Goal: Task Accomplishment & Management: Complete application form

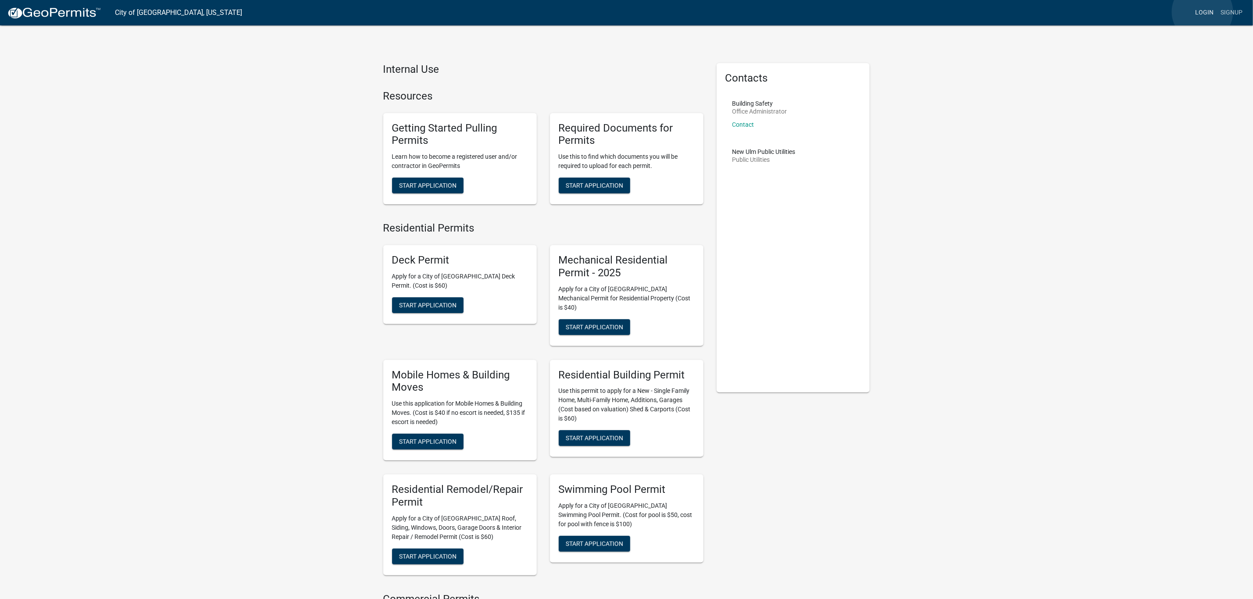
click at [1202, 12] on link "Login" at bounding box center [1203, 12] width 25 height 17
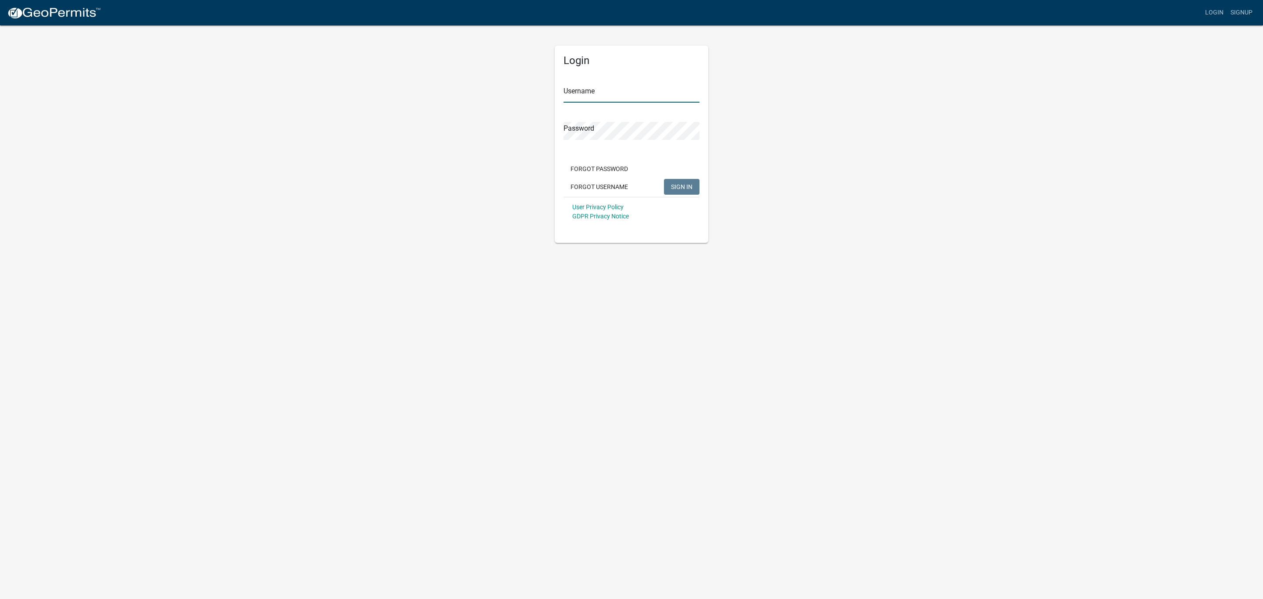
type input "SuzanneWels"
click at [678, 182] on button "SIGN IN" at bounding box center [682, 187] width 36 height 16
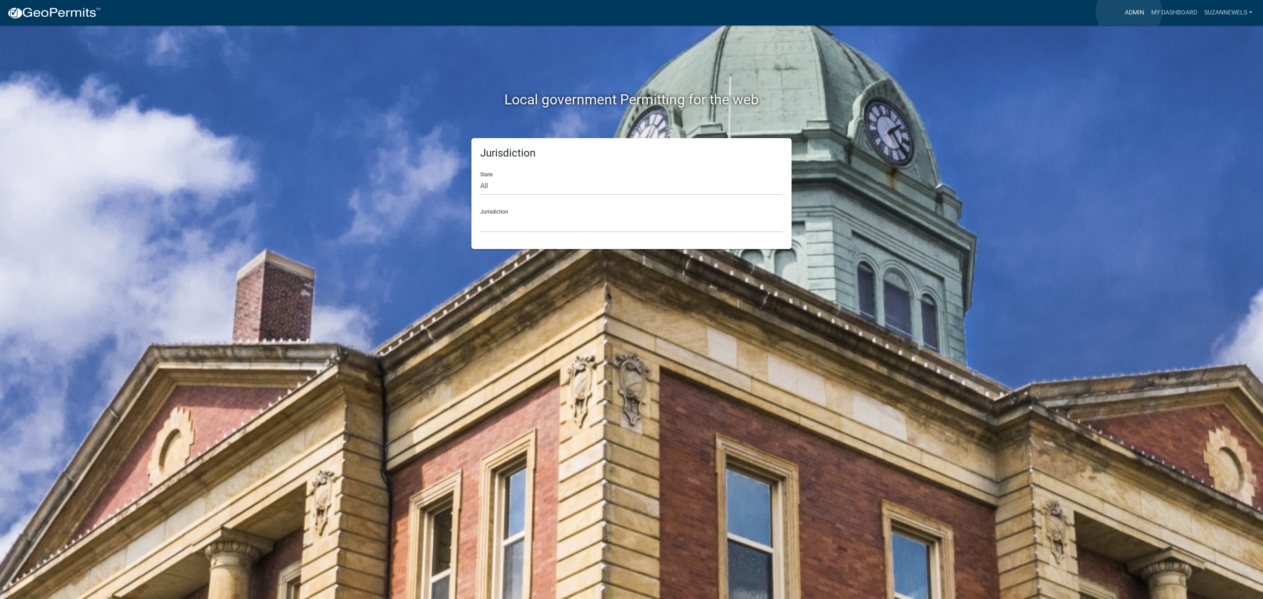
click at [1129, 11] on link "Admin" at bounding box center [1134, 12] width 26 height 17
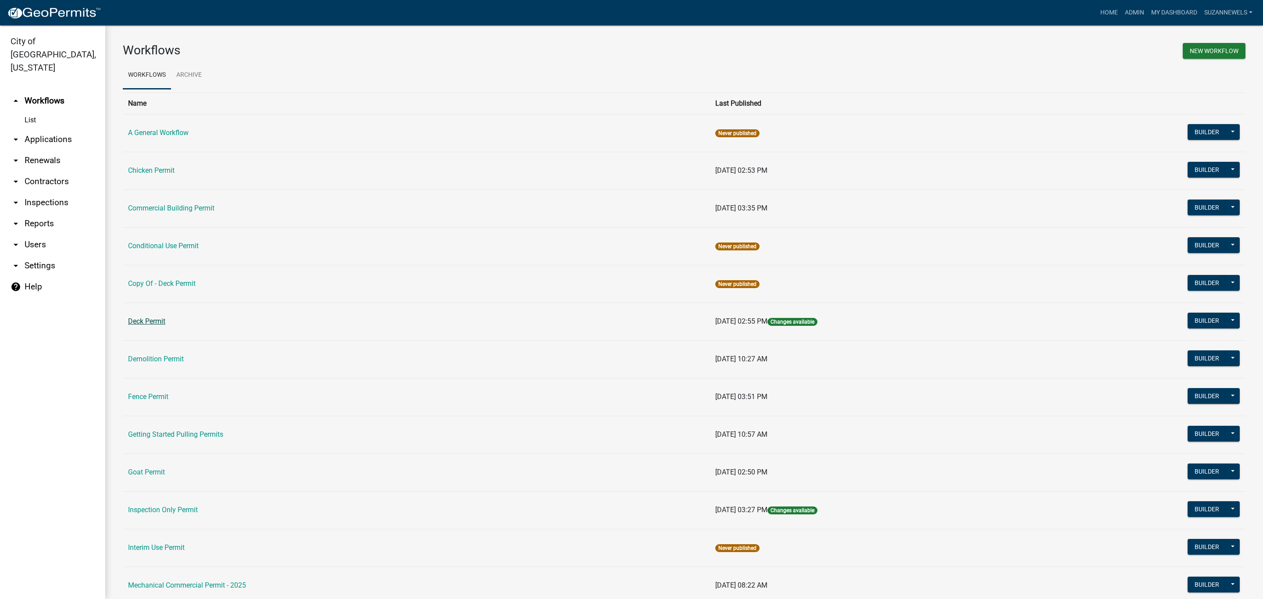
click at [140, 322] on link "Deck Permit" at bounding box center [146, 321] width 37 height 8
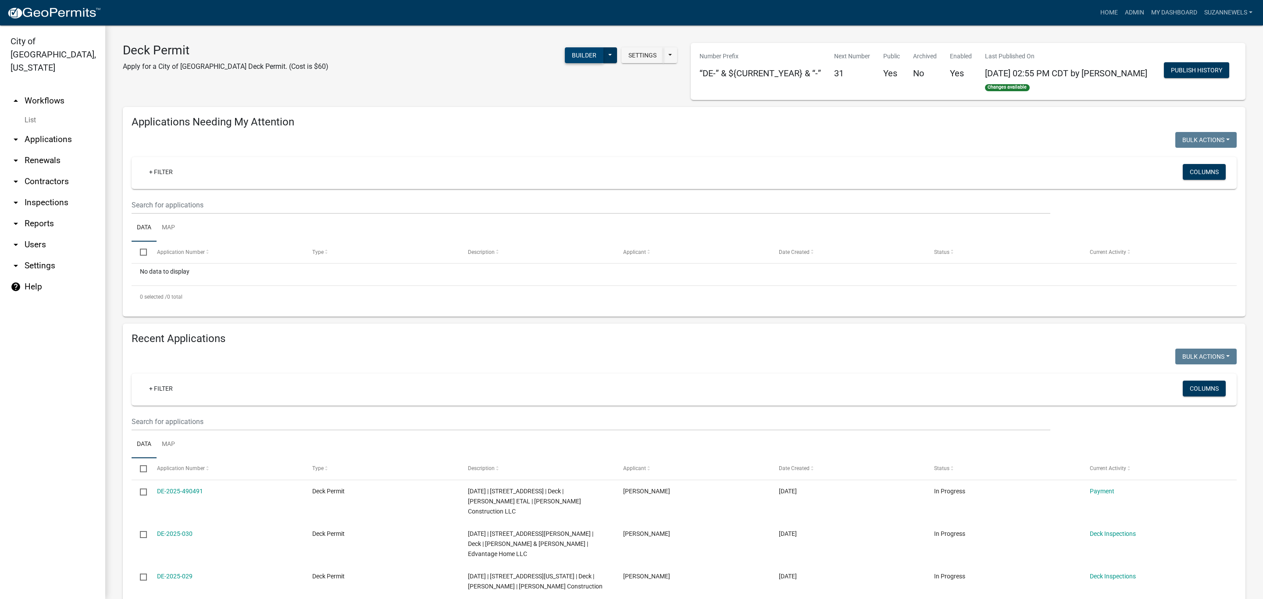
click at [585, 56] on button "Builder" at bounding box center [584, 55] width 39 height 16
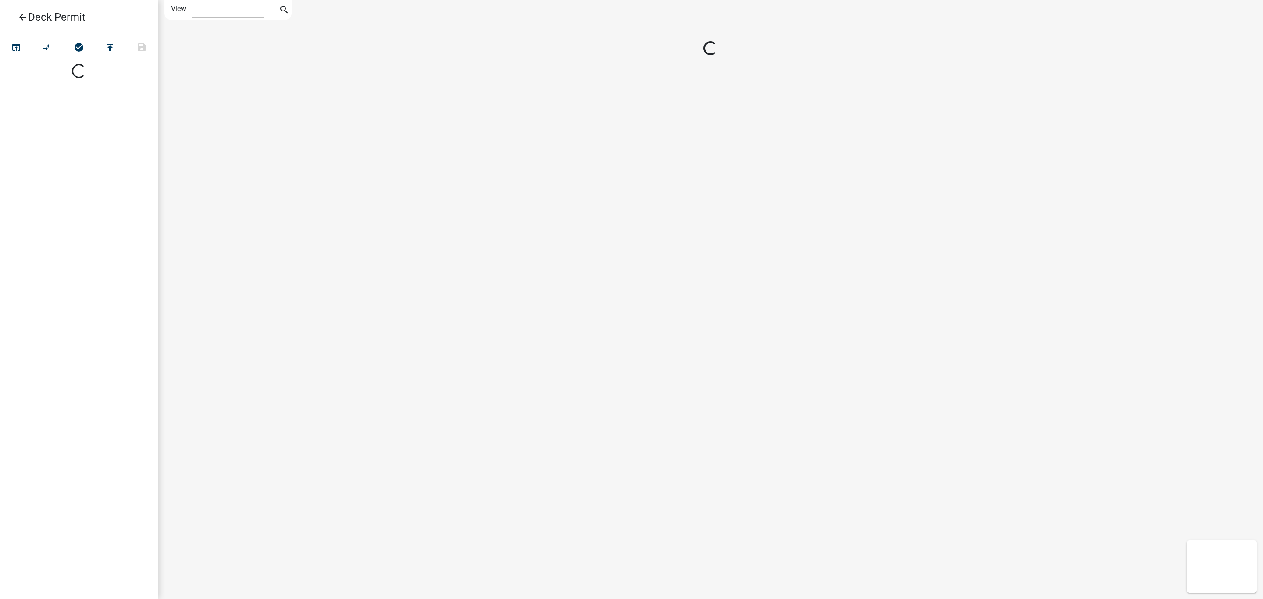
select select "1"
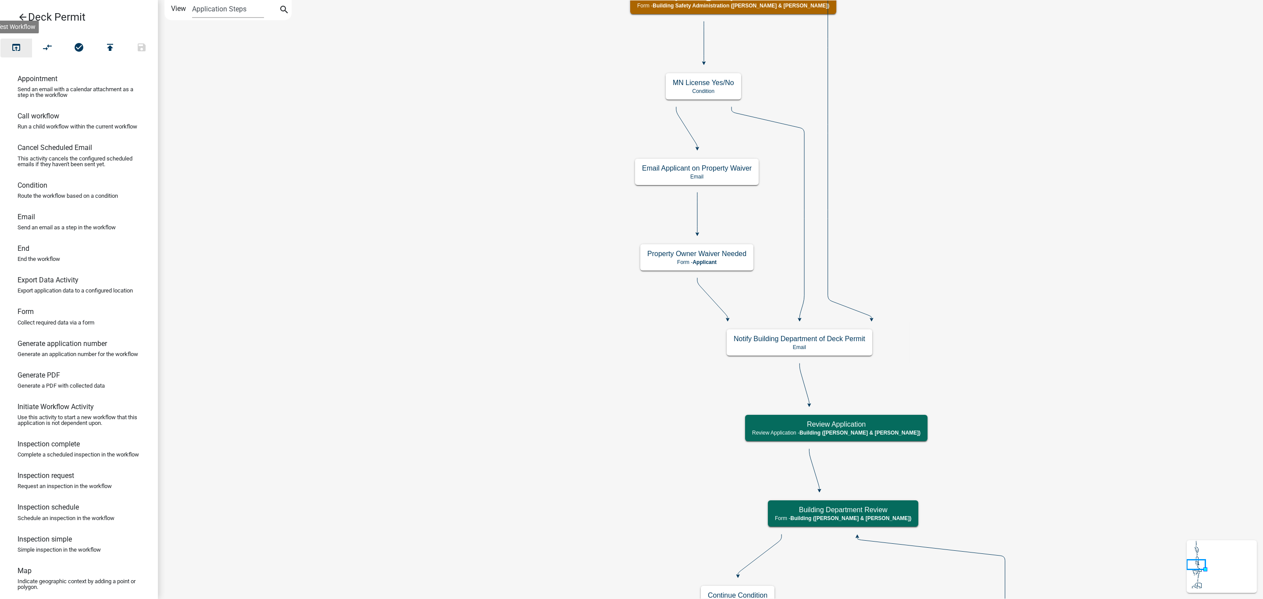
click at [17, 47] on icon "open_in_browser" at bounding box center [16, 48] width 11 height 12
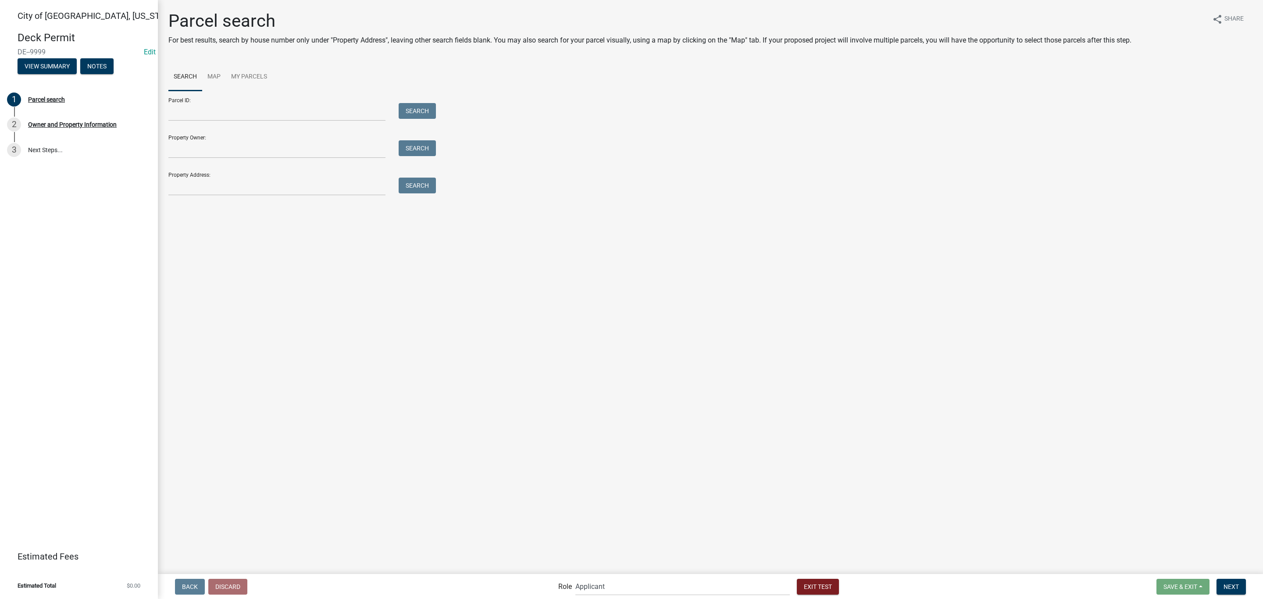
click at [212, 174] on div "Property Address: Search" at bounding box center [299, 180] width 263 height 30
click at [217, 185] on input "Property Address:" at bounding box center [276, 187] width 217 height 18
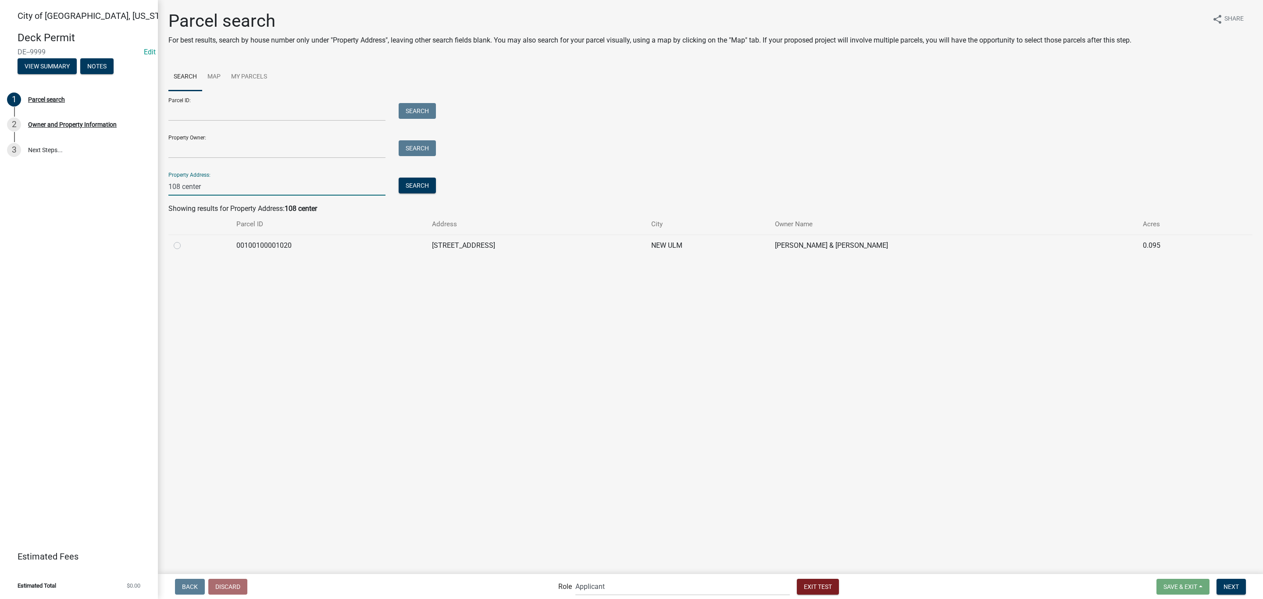
type input "108 center"
click at [184, 240] on label at bounding box center [184, 240] width 0 height 0
click at [184, 246] on input "radio" at bounding box center [187, 243] width 6 height 6
radio input "true"
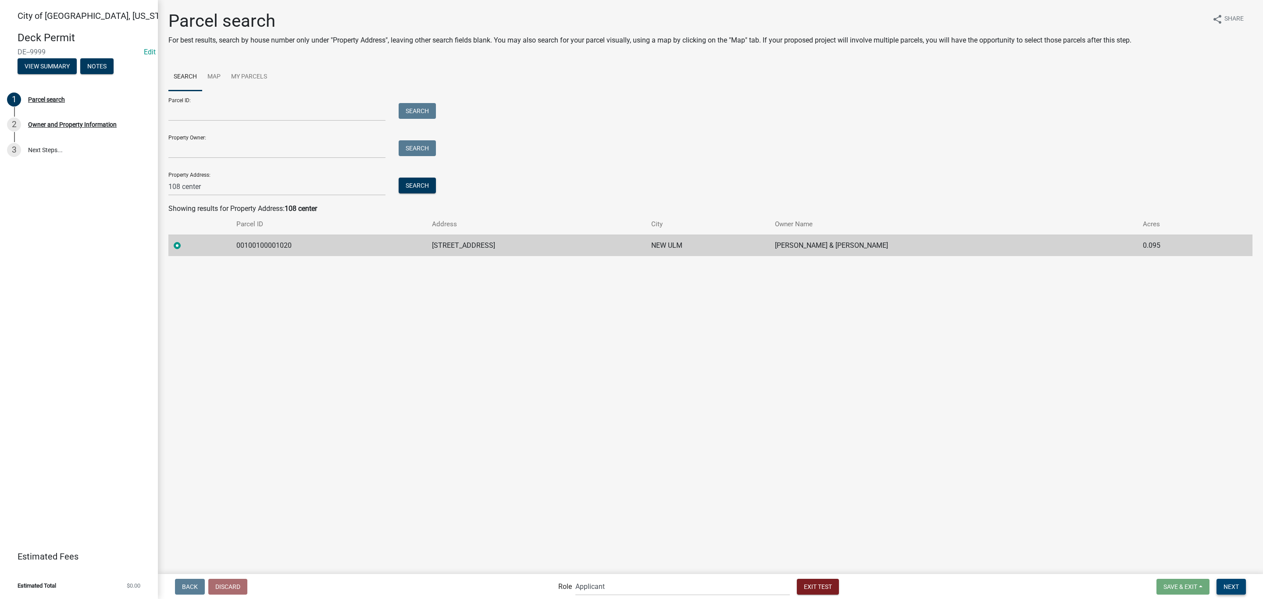
click at [1229, 583] on span "Next" at bounding box center [1230, 586] width 15 height 7
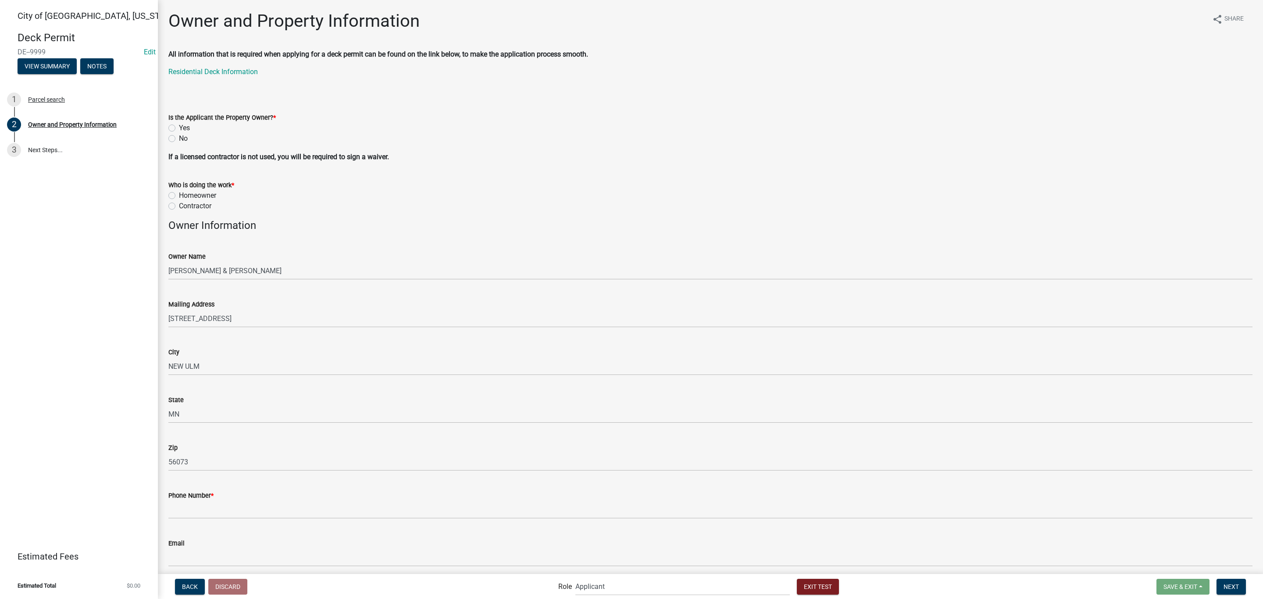
click at [179, 126] on label "Yes" at bounding box center [184, 128] width 11 height 11
click at [179, 126] on input "Yes" at bounding box center [182, 126] width 6 height 6
radio input "true"
click at [179, 203] on label "Contractor" at bounding box center [195, 206] width 32 height 11
click at [179, 203] on input "Contractor" at bounding box center [182, 204] width 6 height 6
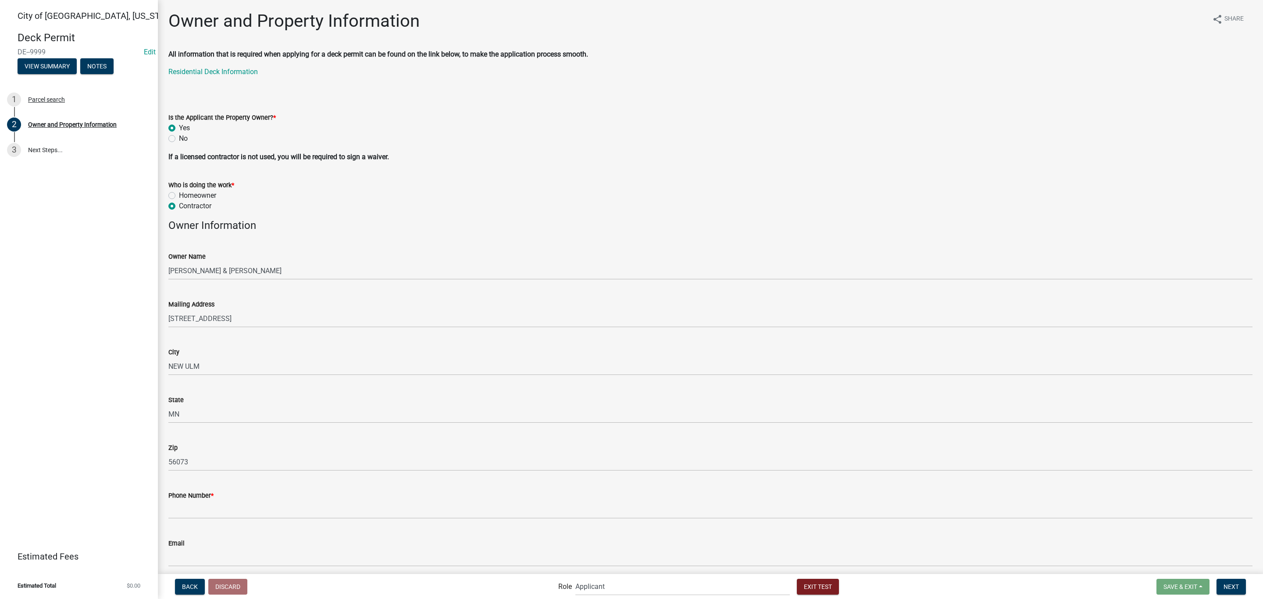
radio input "true"
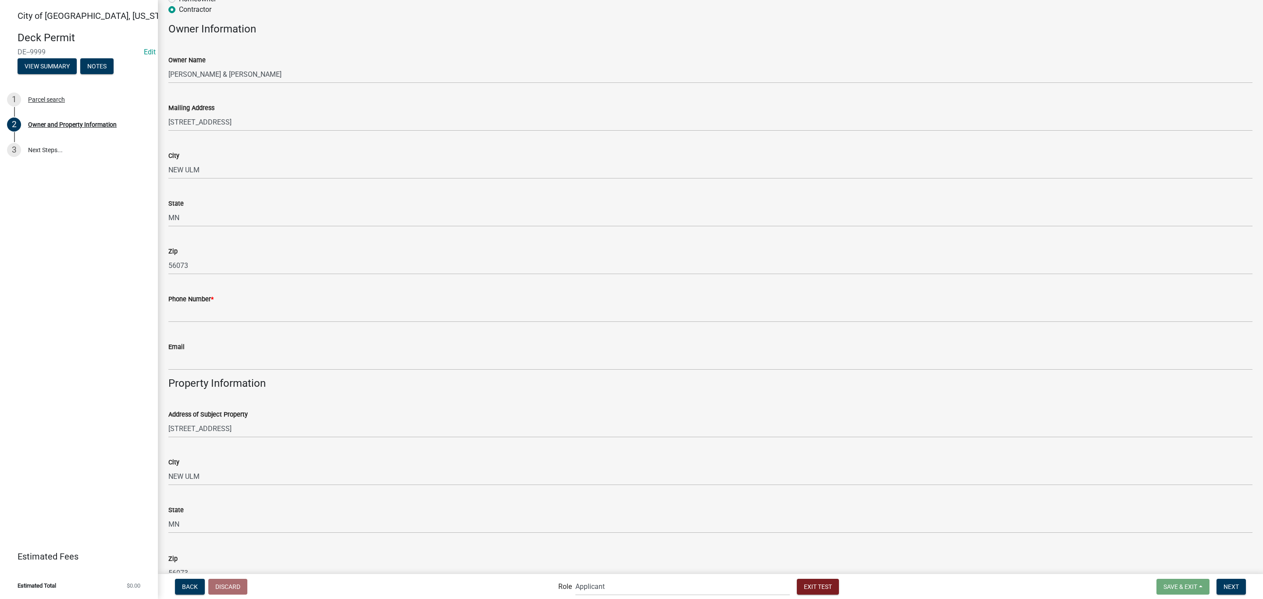
scroll to position [197, 0]
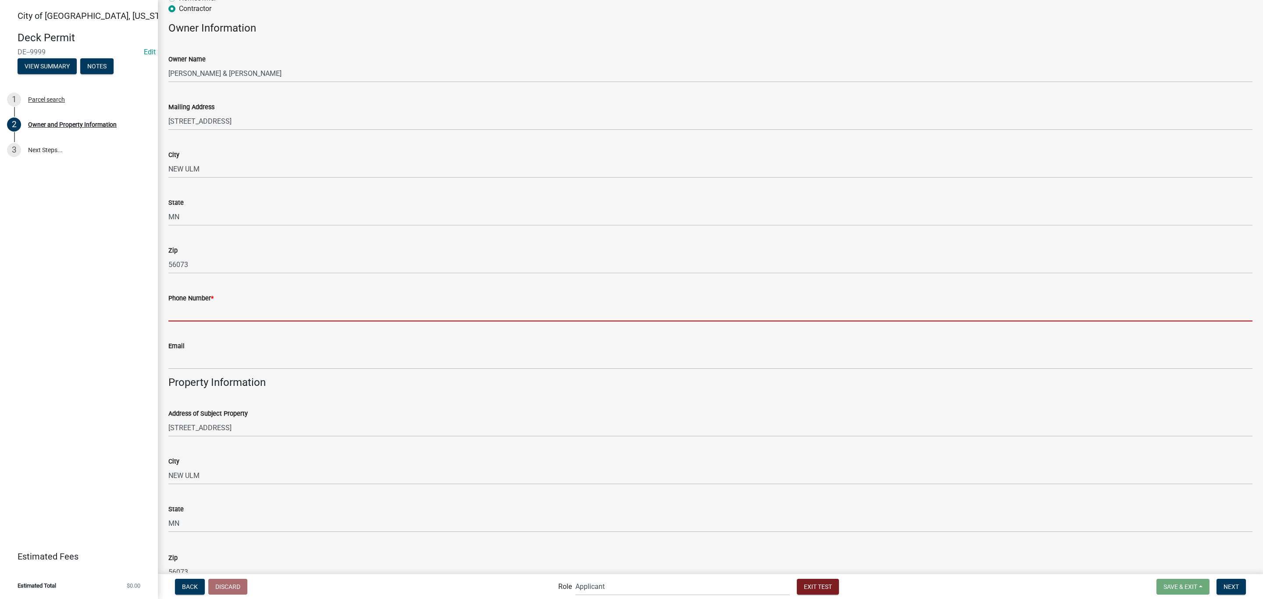
click at [179, 316] on input "Phone Number *" at bounding box center [710, 312] width 1084 height 18
click at [267, 308] on input "Phone Number *" at bounding box center [710, 312] width 1084 height 18
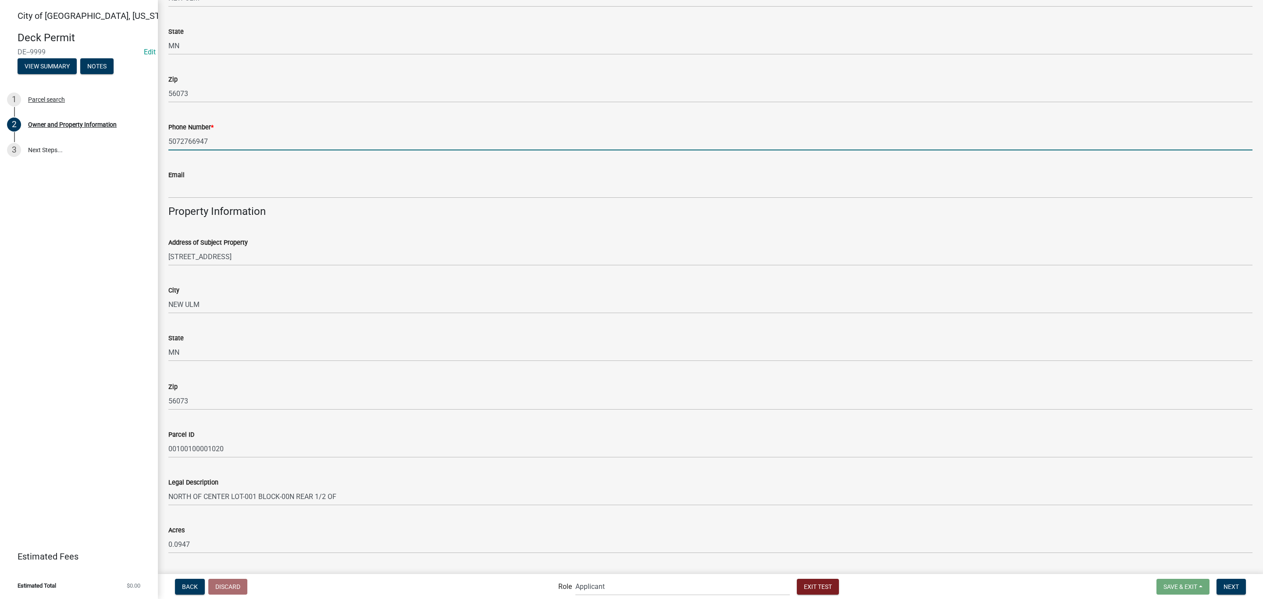
scroll to position [389, 0]
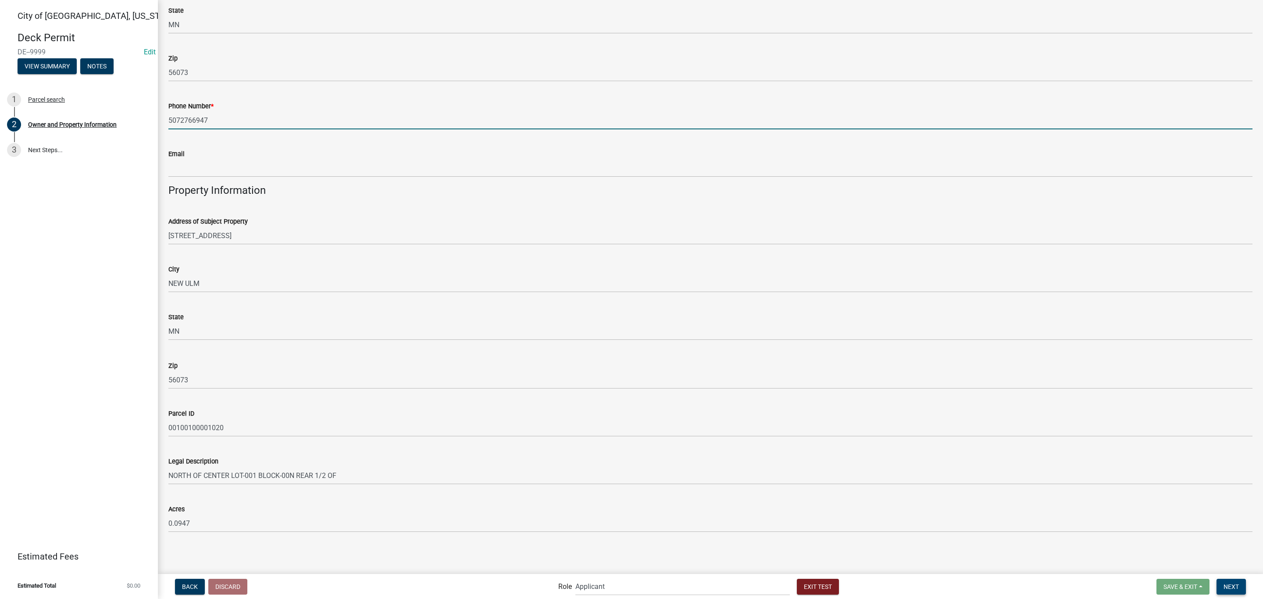
type input "5072766947"
click at [1241, 587] on button "Next" at bounding box center [1230, 587] width 29 height 16
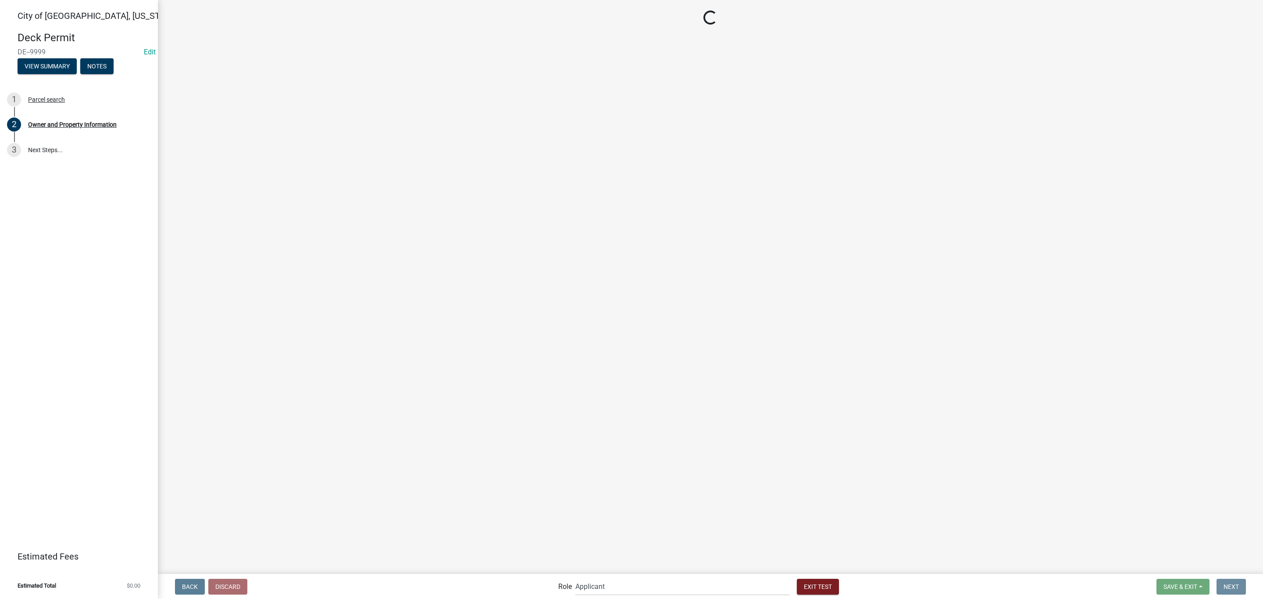
scroll to position [0, 0]
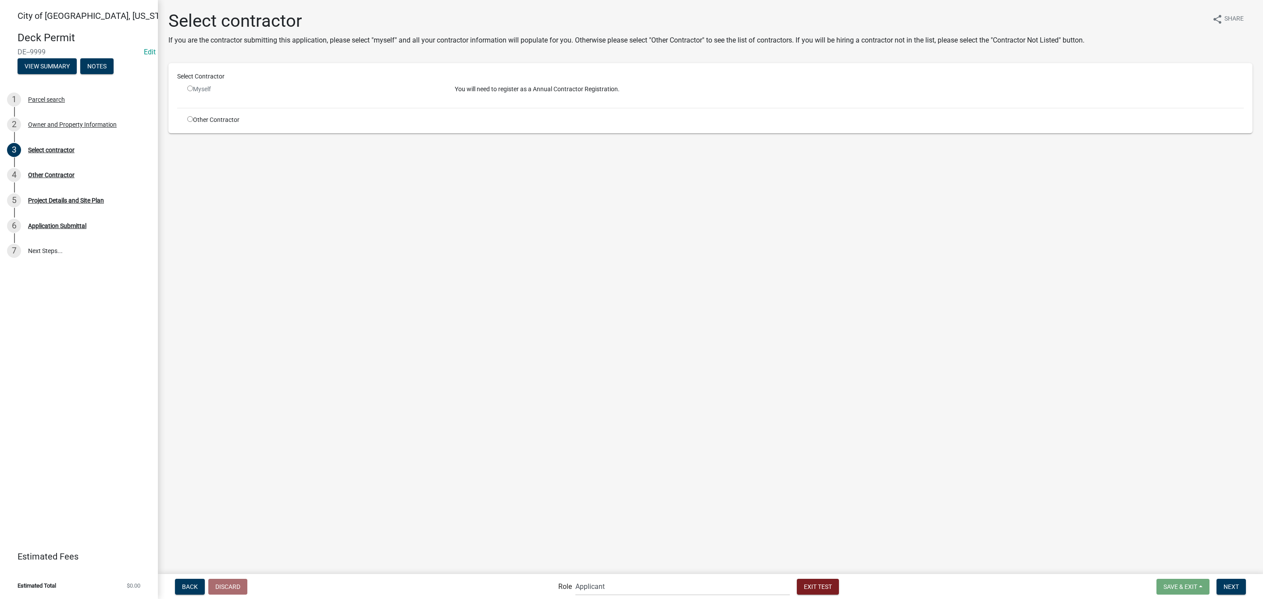
click at [188, 118] on input "radio" at bounding box center [190, 119] width 6 height 6
radio input "true"
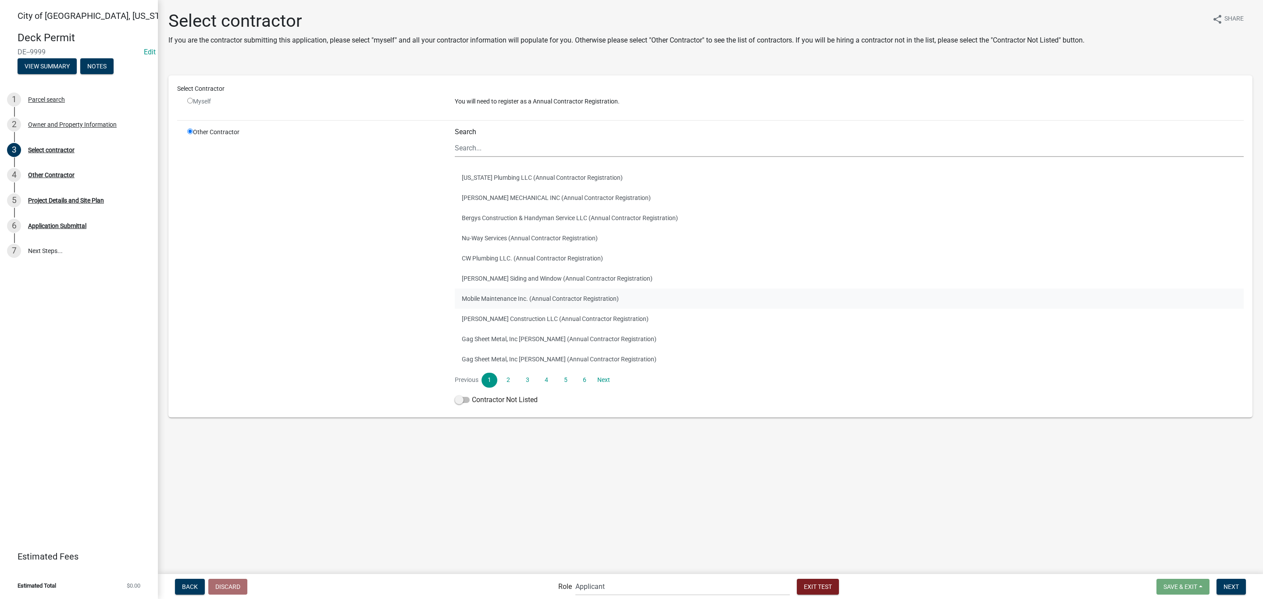
click at [522, 292] on button "Mobile Maintenance Inc. (Annual Contractor Registration)" at bounding box center [849, 299] width 789 height 20
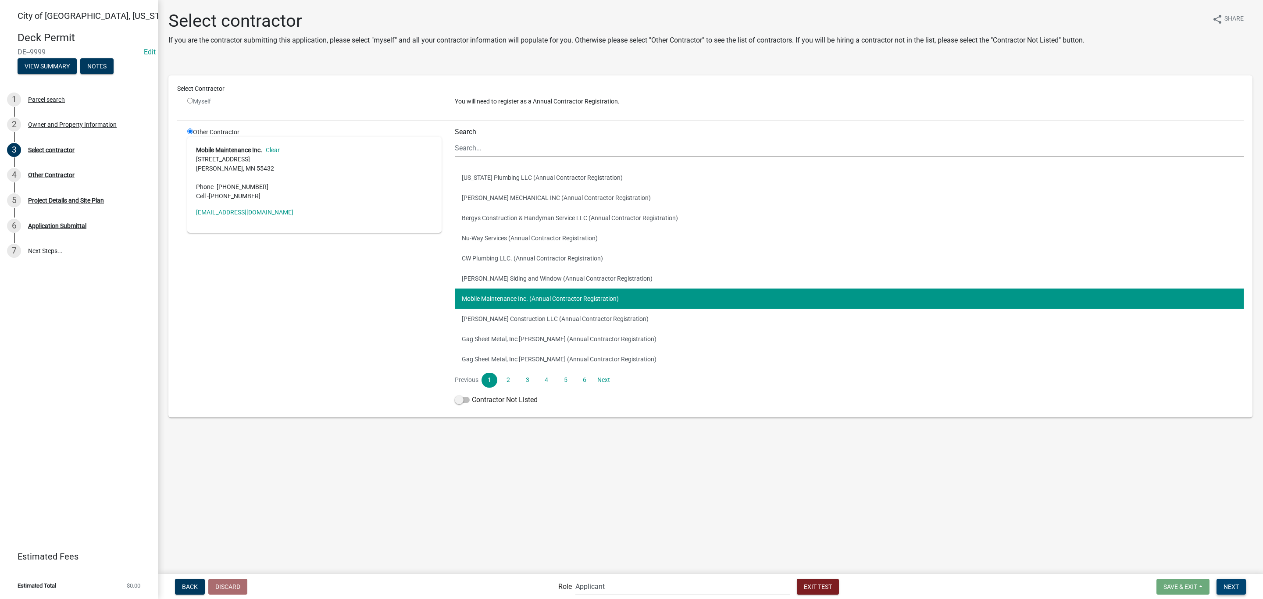
click at [1230, 592] on button "Next" at bounding box center [1230, 587] width 29 height 16
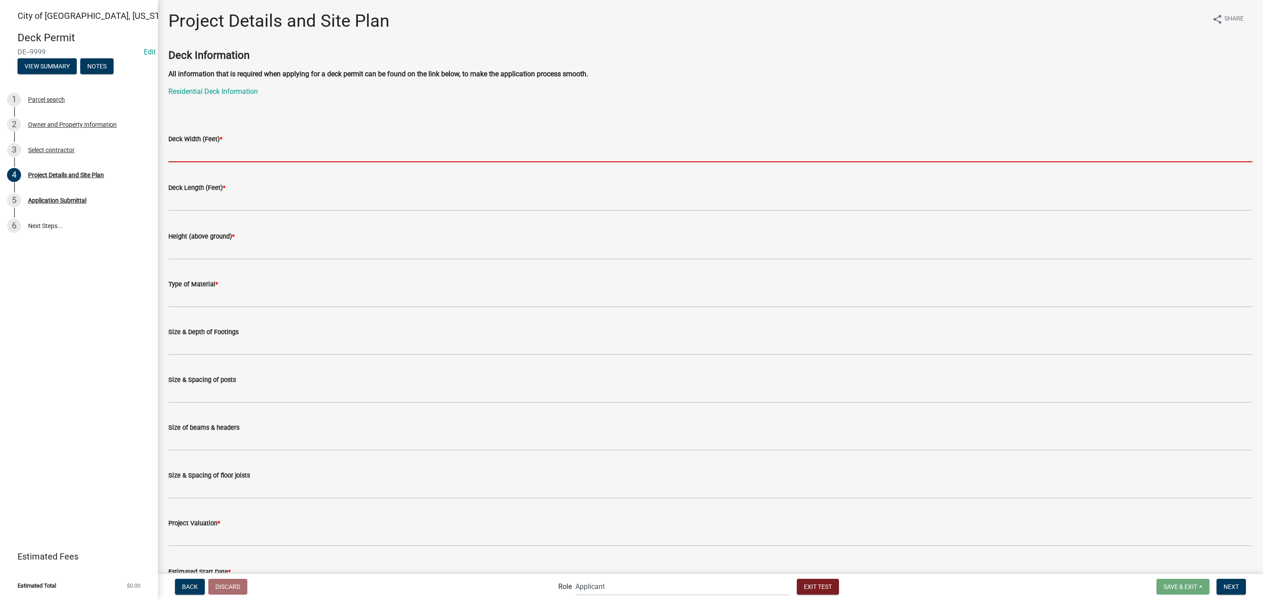
click at [193, 146] on input "text" at bounding box center [710, 153] width 1084 height 18
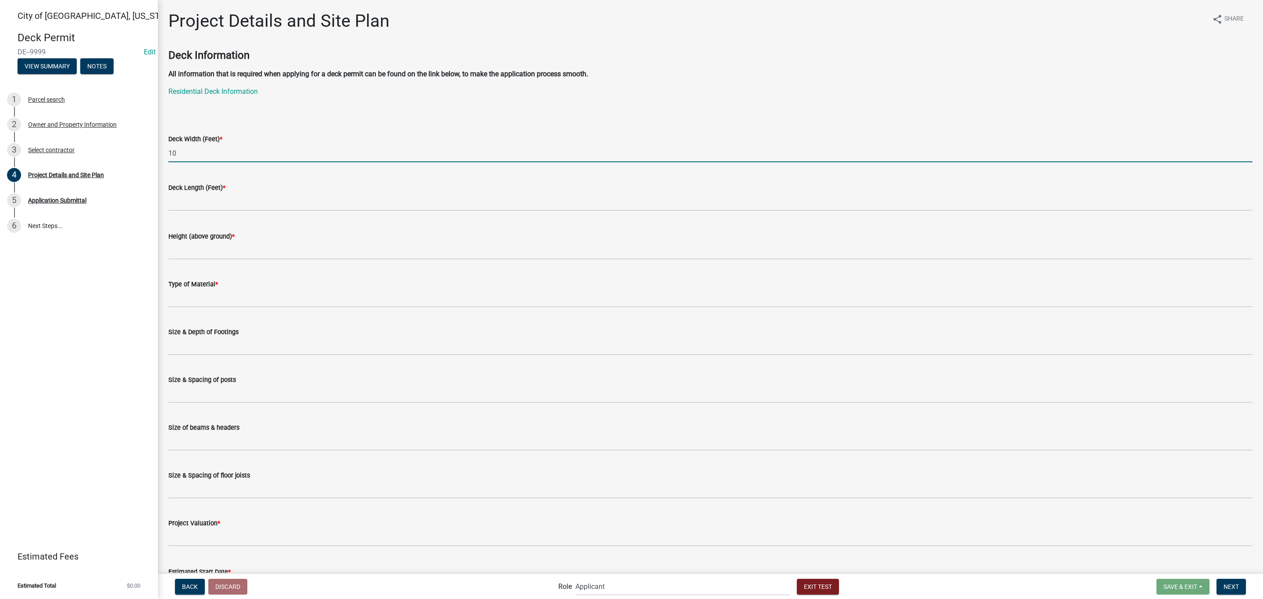
type input "10"
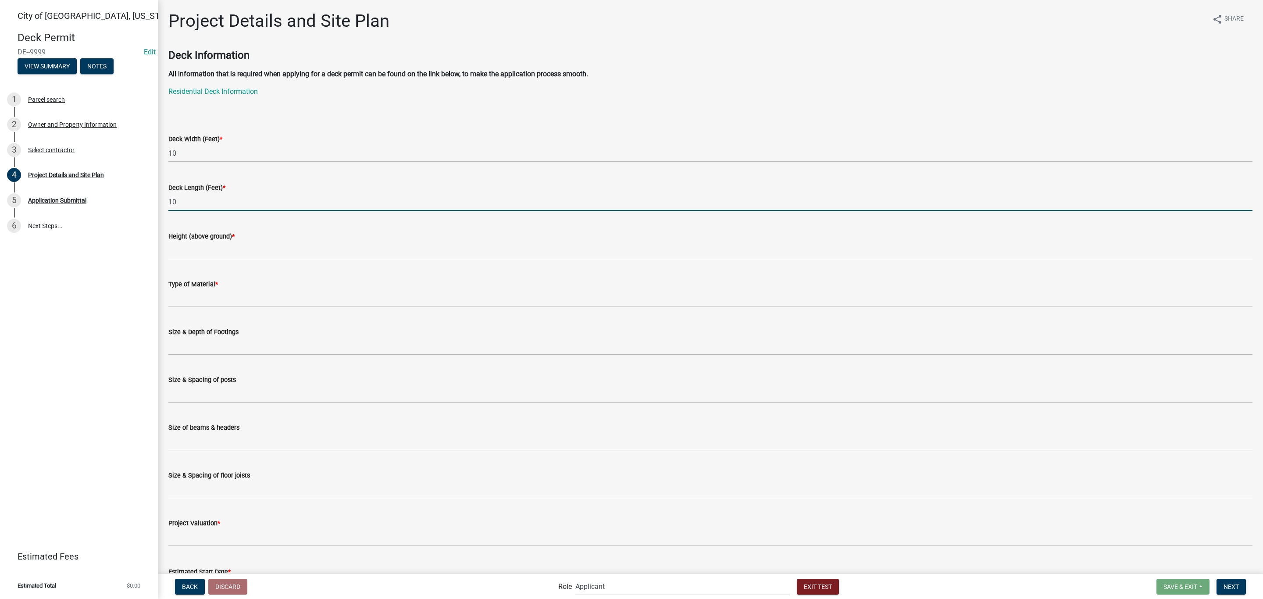
type input "10"
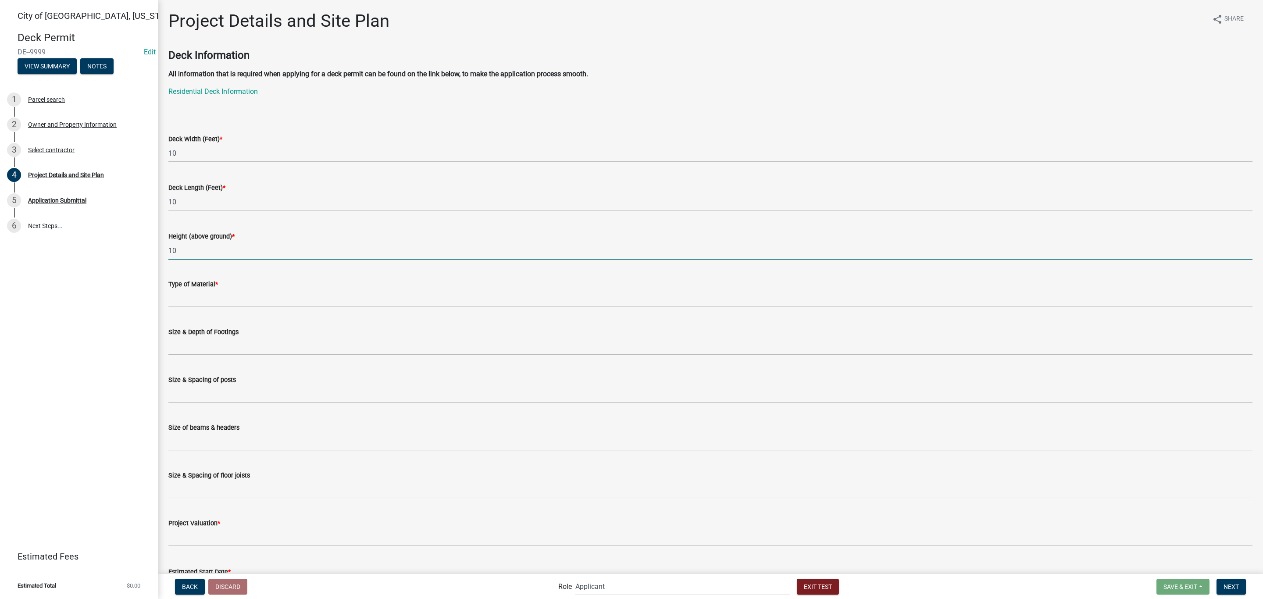
type input "10"
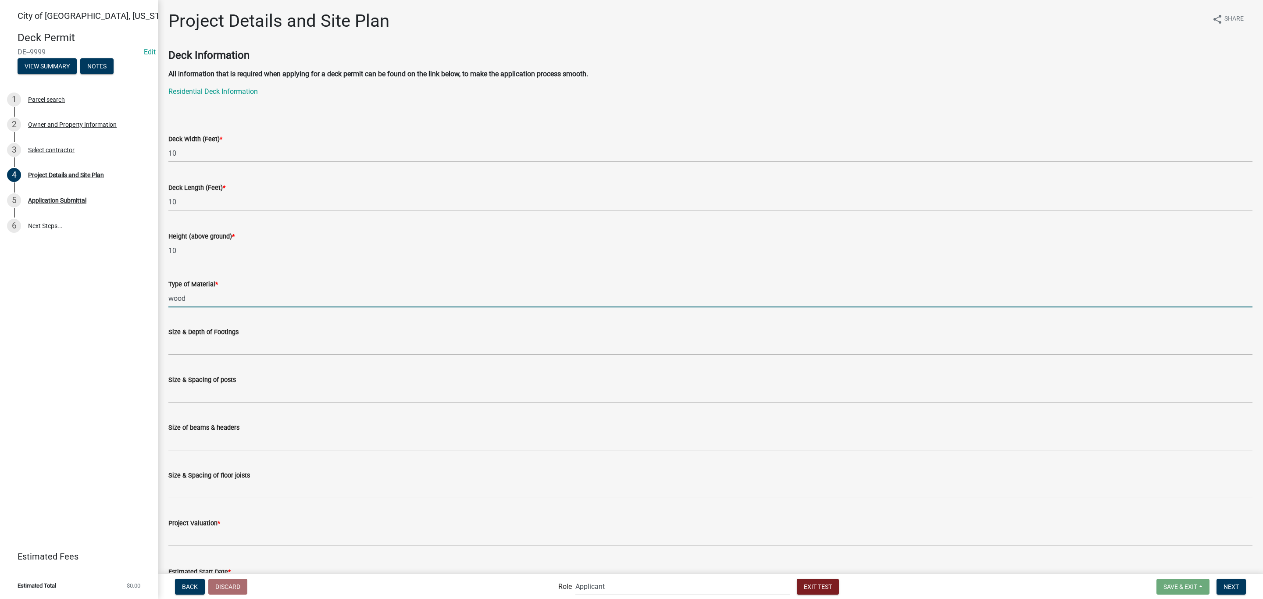
type input "wood"
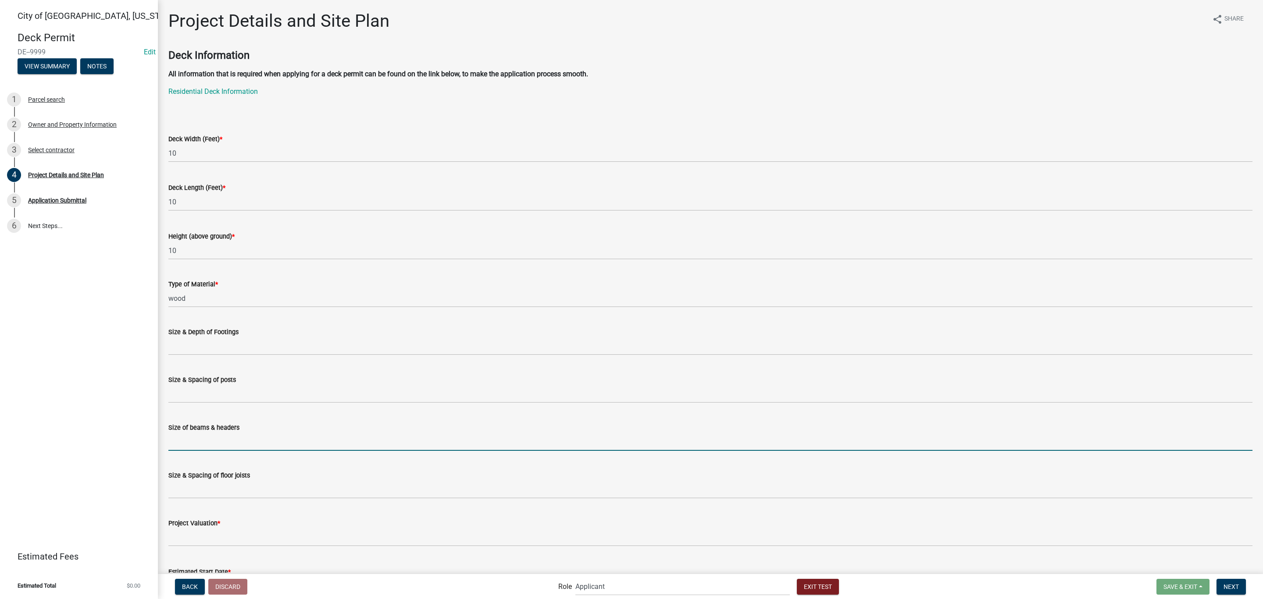
scroll to position [66, 0]
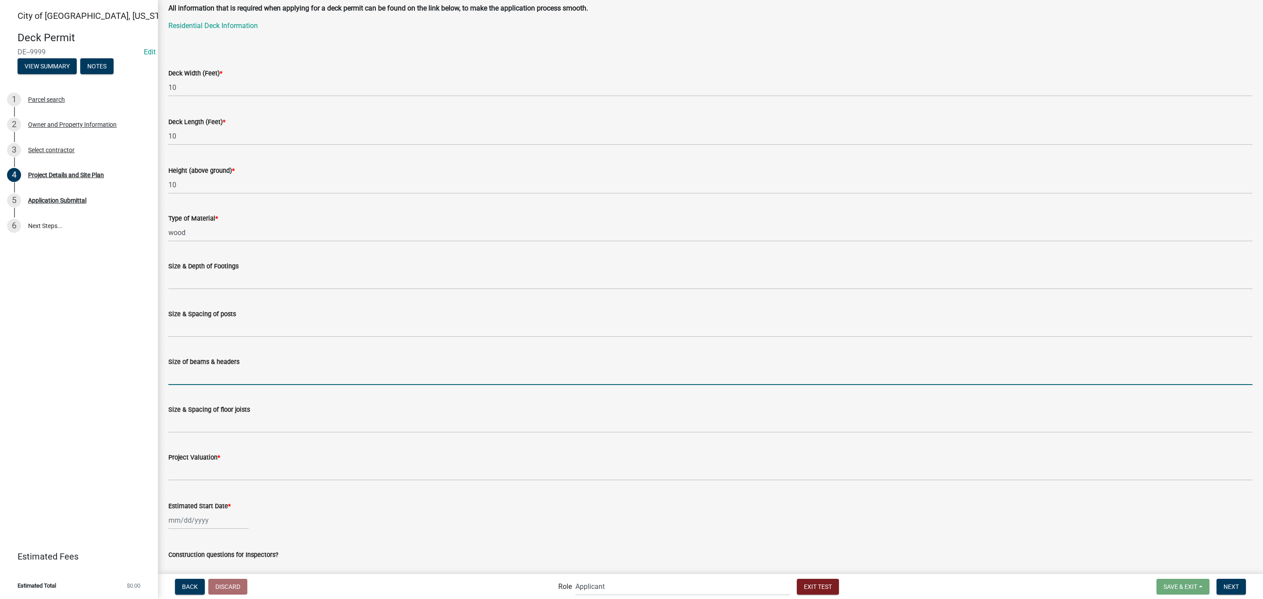
click at [204, 459] on label "Project Valuation *" at bounding box center [194, 458] width 52 height 6
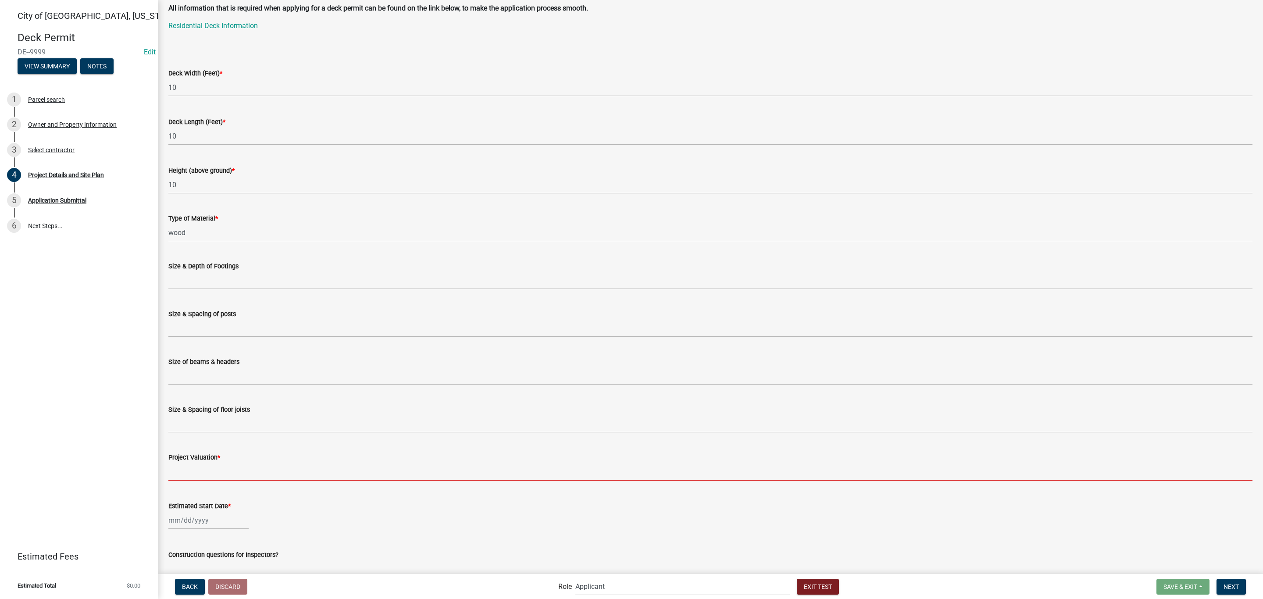
click at [202, 471] on input "text" at bounding box center [710, 472] width 1084 height 18
type input "1500"
select select "10"
select select "2025"
click at [220, 460] on div "16" at bounding box center [219, 459] width 14 height 14
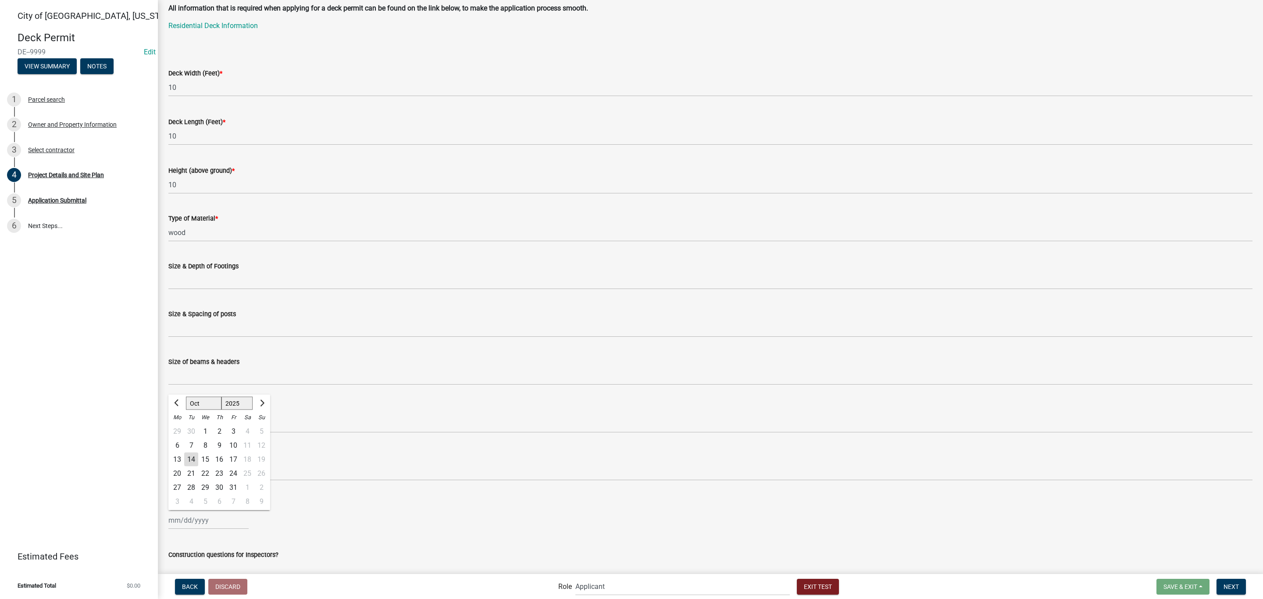
type input "[DATE]"
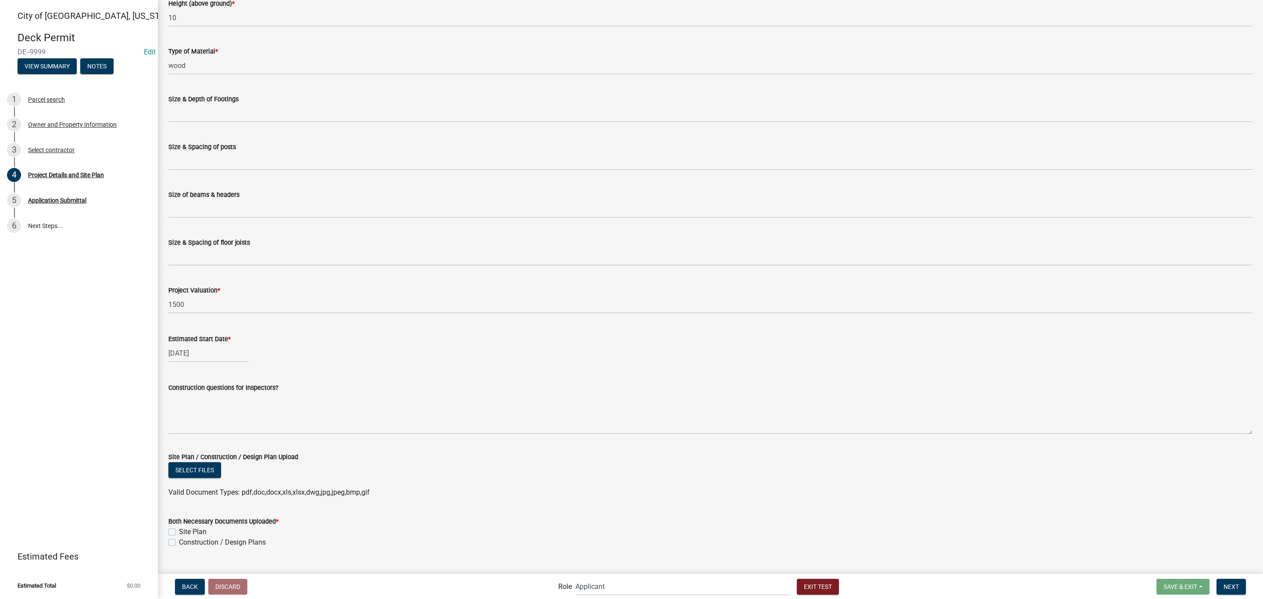
scroll to position [249, 0]
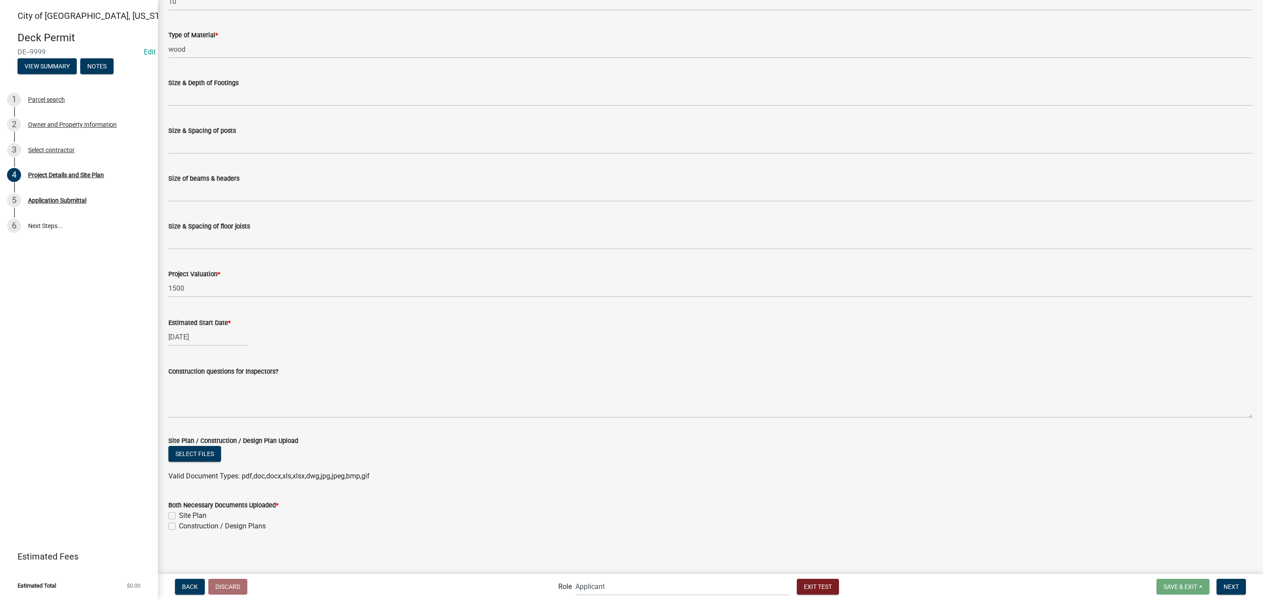
click at [179, 516] on label "Site Plan" at bounding box center [193, 515] width 28 height 11
click at [179, 516] on input "Site Plan" at bounding box center [182, 513] width 6 height 6
checkbox input "true"
click at [179, 525] on label "Construction / Design Plans" at bounding box center [222, 526] width 87 height 11
click at [179, 525] on input "Construction / Design Plans" at bounding box center [182, 524] width 6 height 6
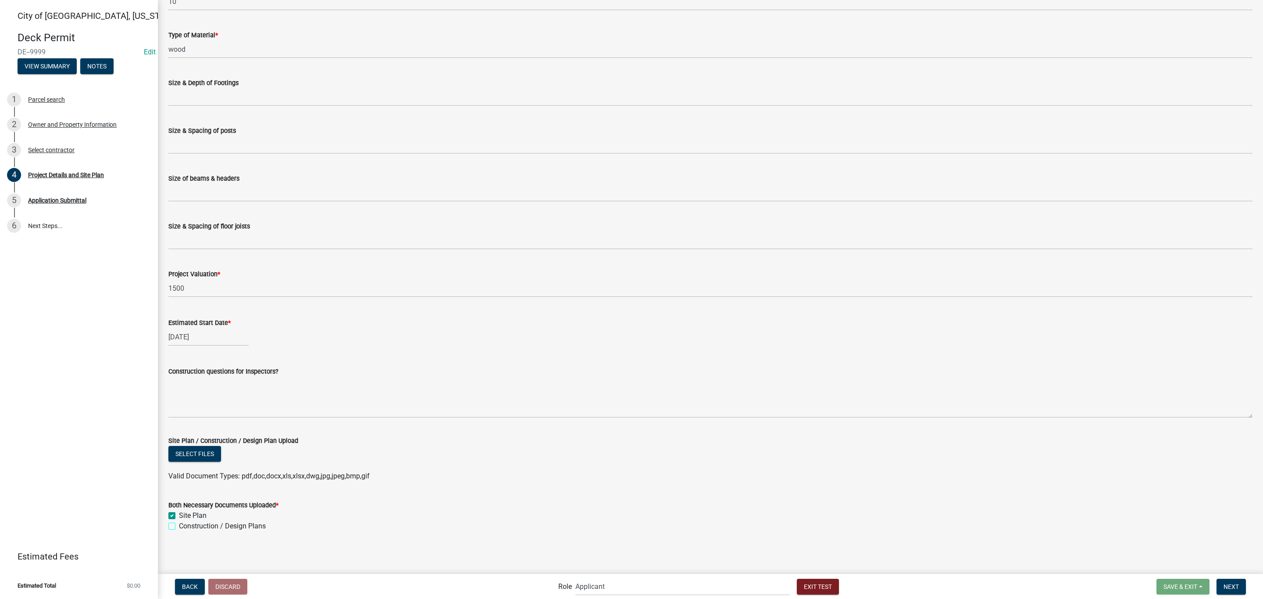
checkbox input "true"
click at [1236, 587] on span "Next" at bounding box center [1230, 586] width 15 height 7
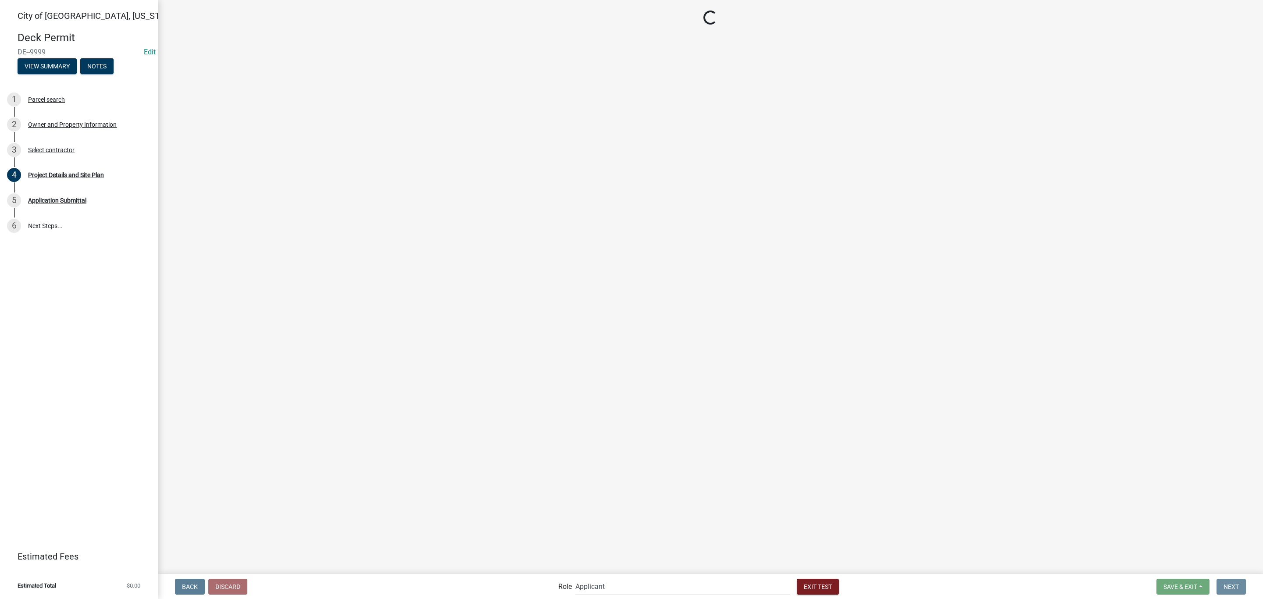
scroll to position [0, 0]
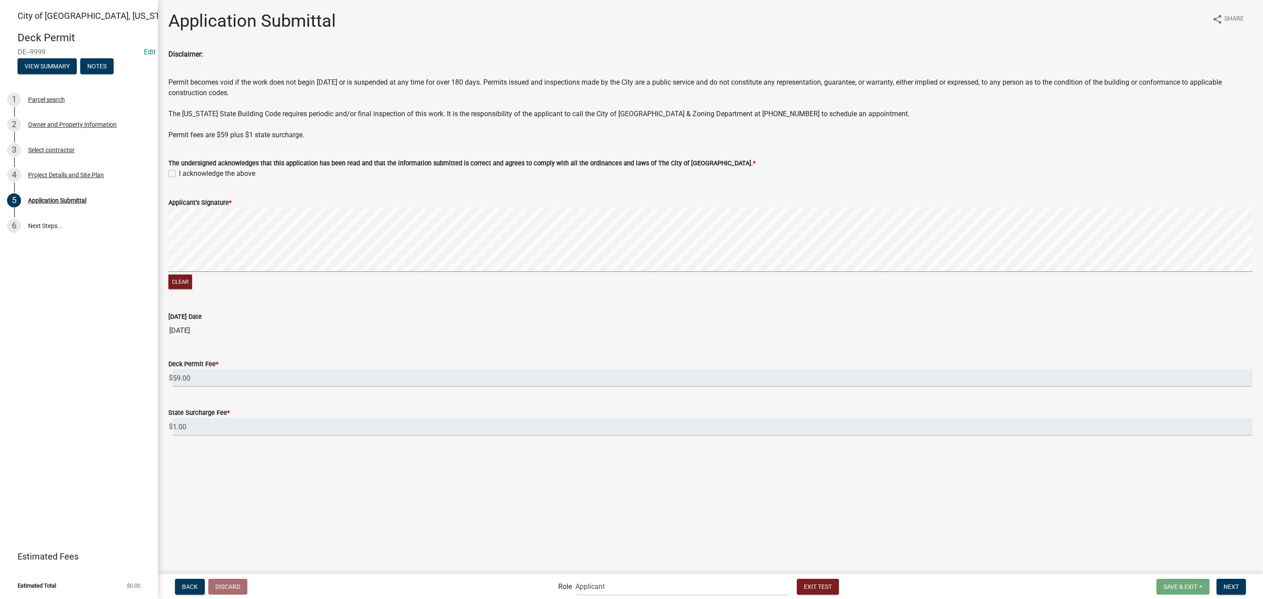
click at [179, 174] on label "I acknowledge the above" at bounding box center [217, 173] width 76 height 11
click at [179, 174] on input "I acknowledge the above" at bounding box center [182, 171] width 6 height 6
checkbox input "true"
click at [1221, 582] on button "Next" at bounding box center [1230, 587] width 29 height 16
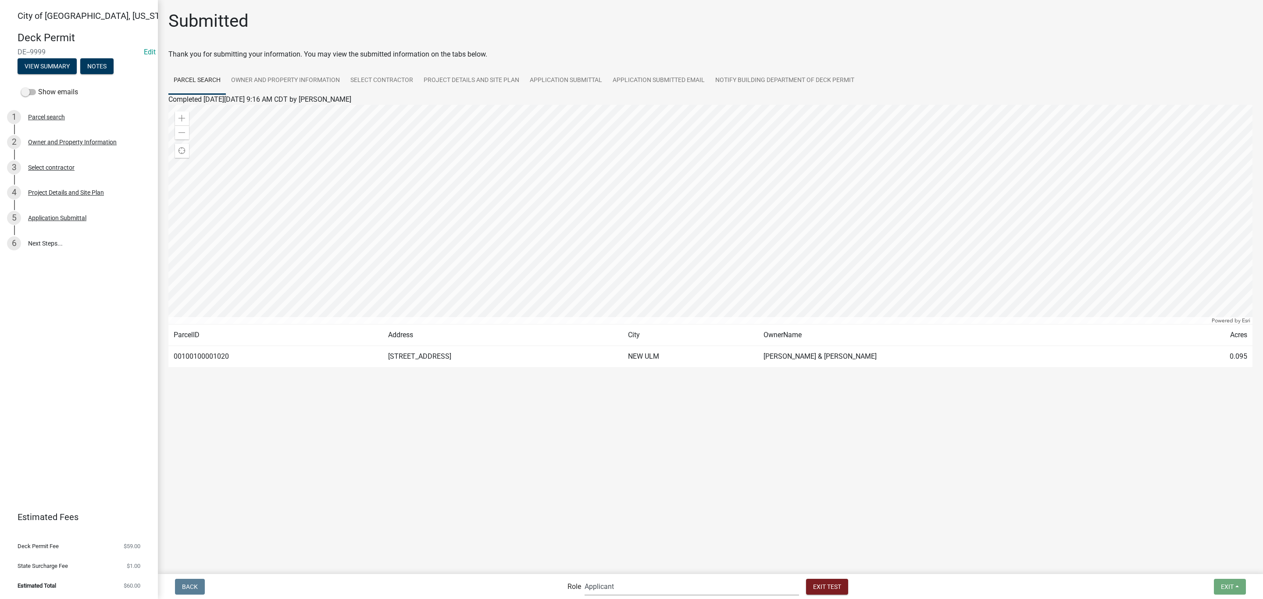
click at [649, 593] on select "Applicant Admin Building ([PERSON_NAME] & [PERSON_NAME]) Building Safety Admini…" at bounding box center [692, 587] width 214 height 18
select select "af95025d-b44f-4367-9798-e31ebf5850b8"
click at [620, 578] on select "Applicant Admin Building ([PERSON_NAME] & [PERSON_NAME]) Building Safety Admini…" at bounding box center [692, 587] width 214 height 18
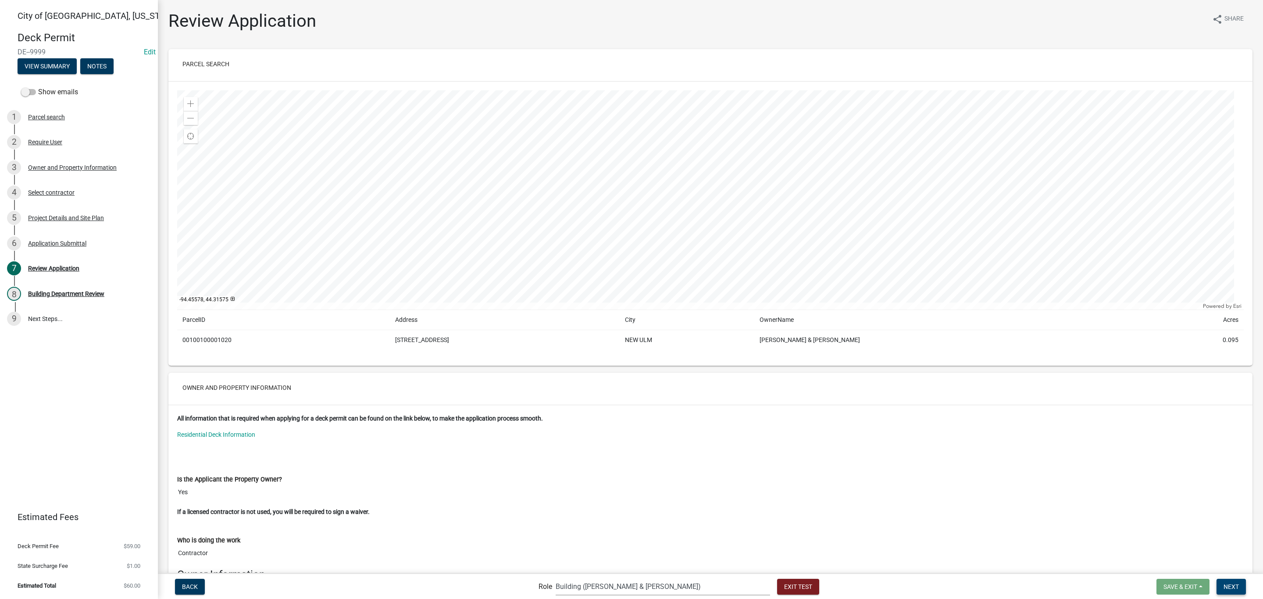
click at [1231, 588] on span "Next" at bounding box center [1230, 586] width 15 height 7
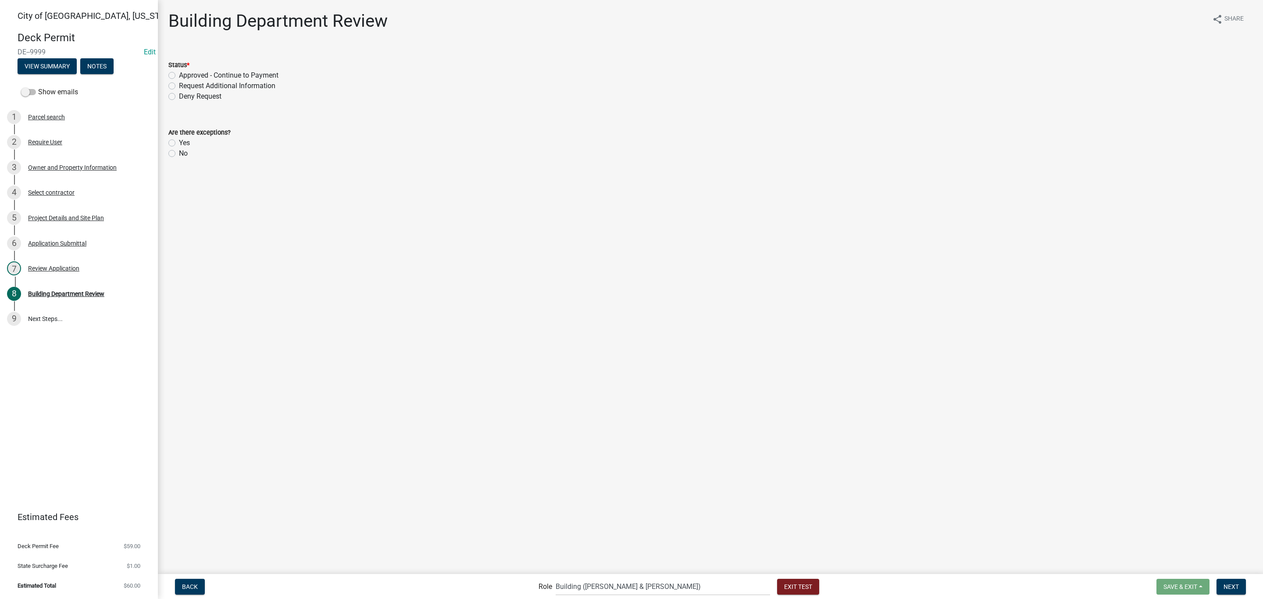
click at [201, 86] on label "Request Additional Information" at bounding box center [227, 86] width 96 height 11
click at [185, 86] on input "Request Additional Information" at bounding box center [182, 84] width 6 height 6
radio input "true"
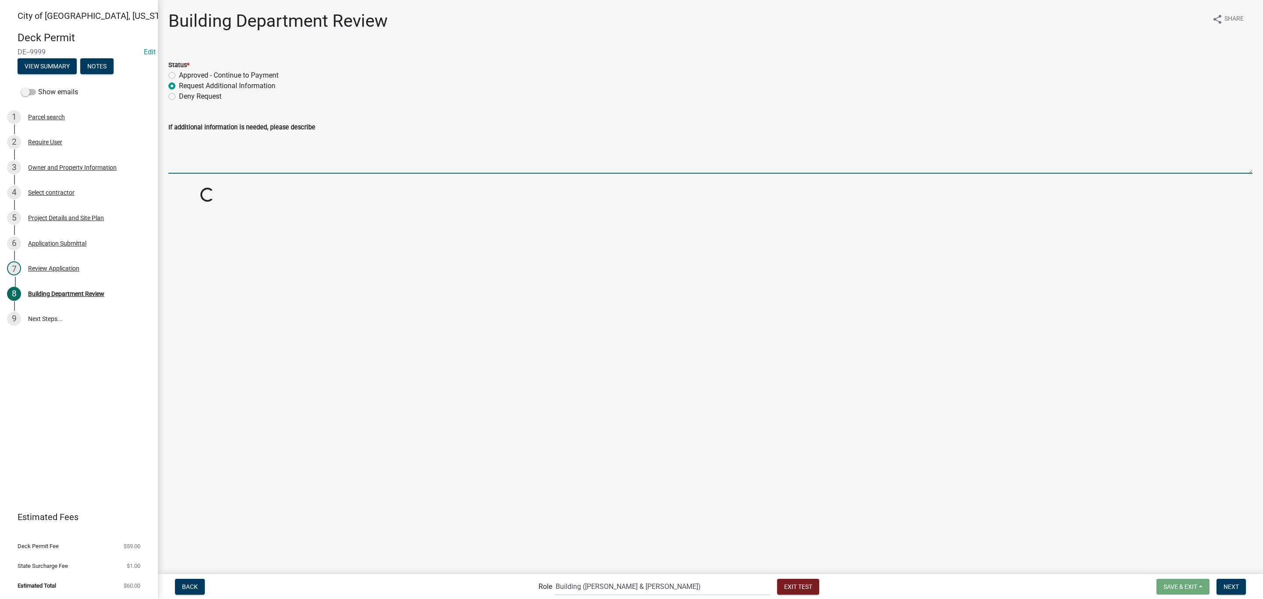
click at [205, 162] on textarea "If additional information is needed, please describe" at bounding box center [710, 152] width 1084 height 41
type textarea "w"
type textarea "the dimensions seem off"
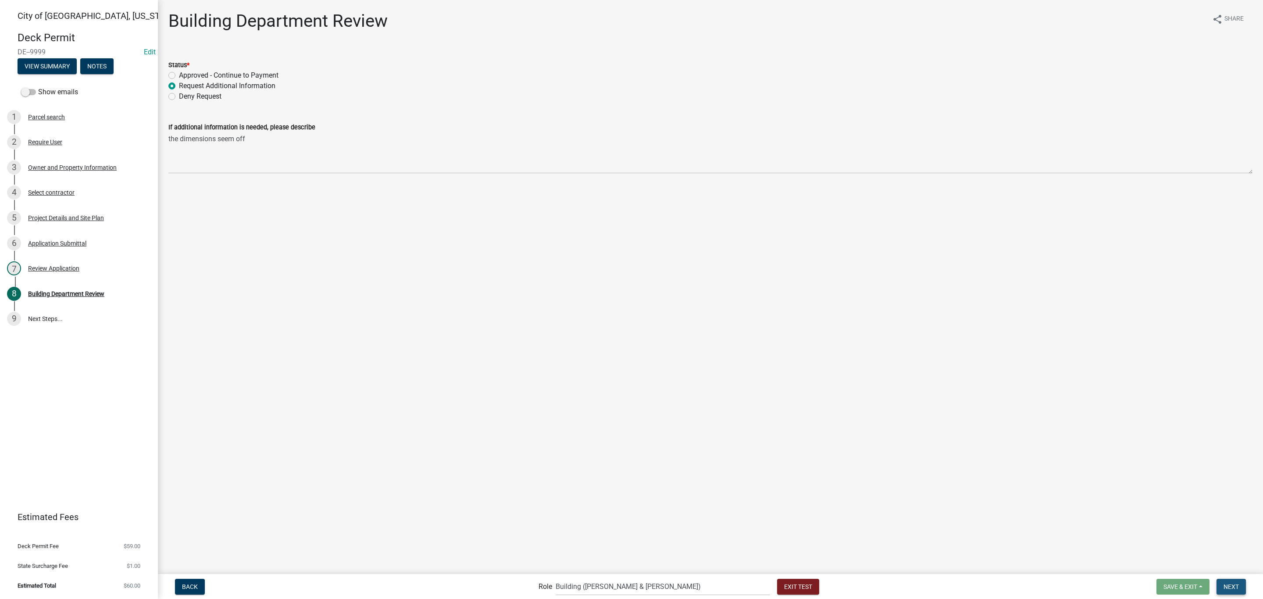
click at [1235, 588] on span "Next" at bounding box center [1230, 586] width 15 height 7
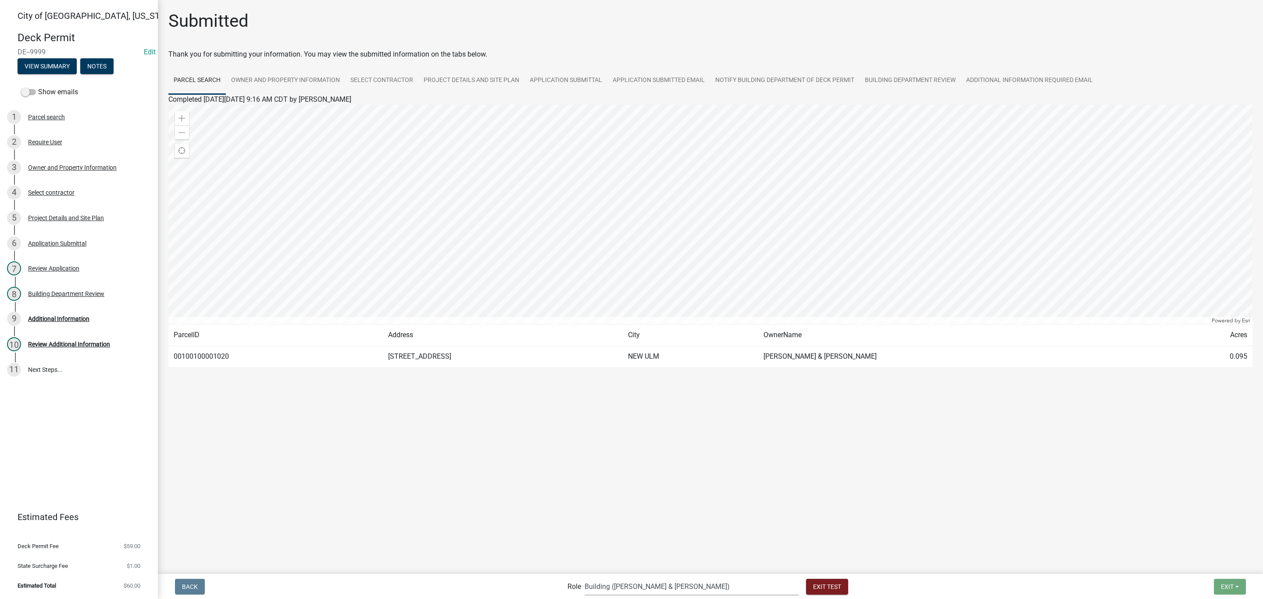
click at [646, 584] on select "Applicant Admin Building ([PERSON_NAME] & [PERSON_NAME]) Building Safety Admini…" at bounding box center [692, 587] width 214 height 18
select select "46f061d0-ca05-4526-87ad-bae6256f3e47"
click at [620, 578] on select "Applicant Admin Building ([PERSON_NAME] & [PERSON_NAME]) Building Safety Admini…" at bounding box center [692, 587] width 214 height 18
click at [646, 519] on main "Submitted Thank you for submitting your information. You may view the submitted…" at bounding box center [710, 286] width 1105 height 573
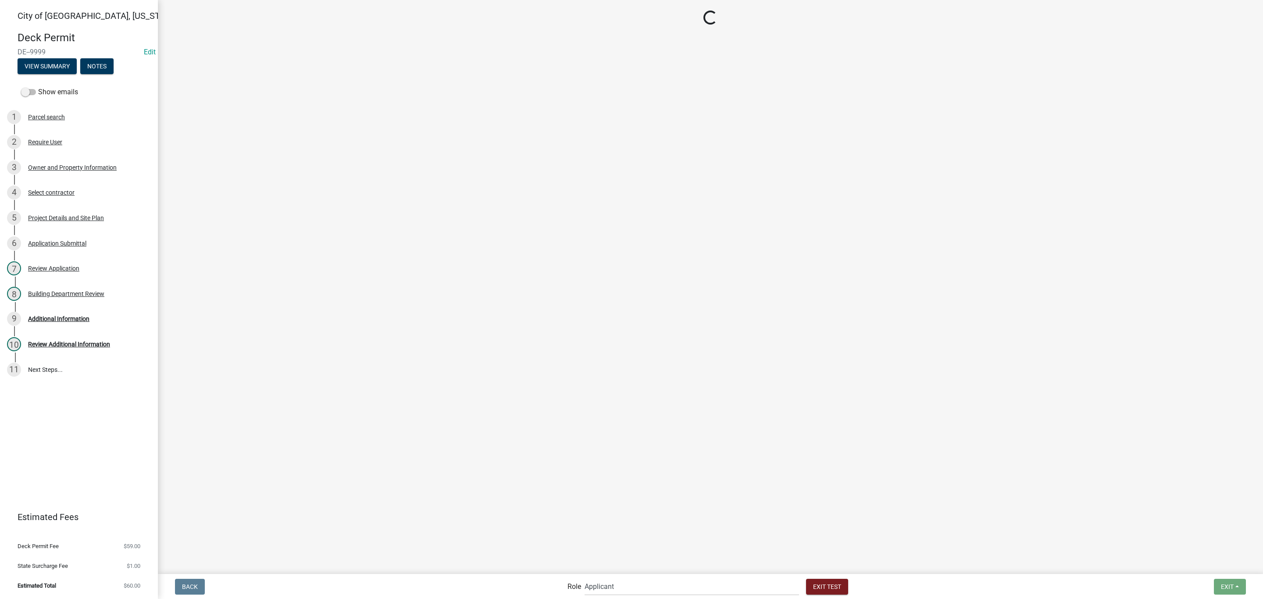
click at [646, 516] on main "Loading..." at bounding box center [710, 286] width 1105 height 573
click at [639, 585] on select "Applicant Admin Building ([PERSON_NAME] & [PERSON_NAME]) Building Safety Admini…" at bounding box center [692, 587] width 214 height 18
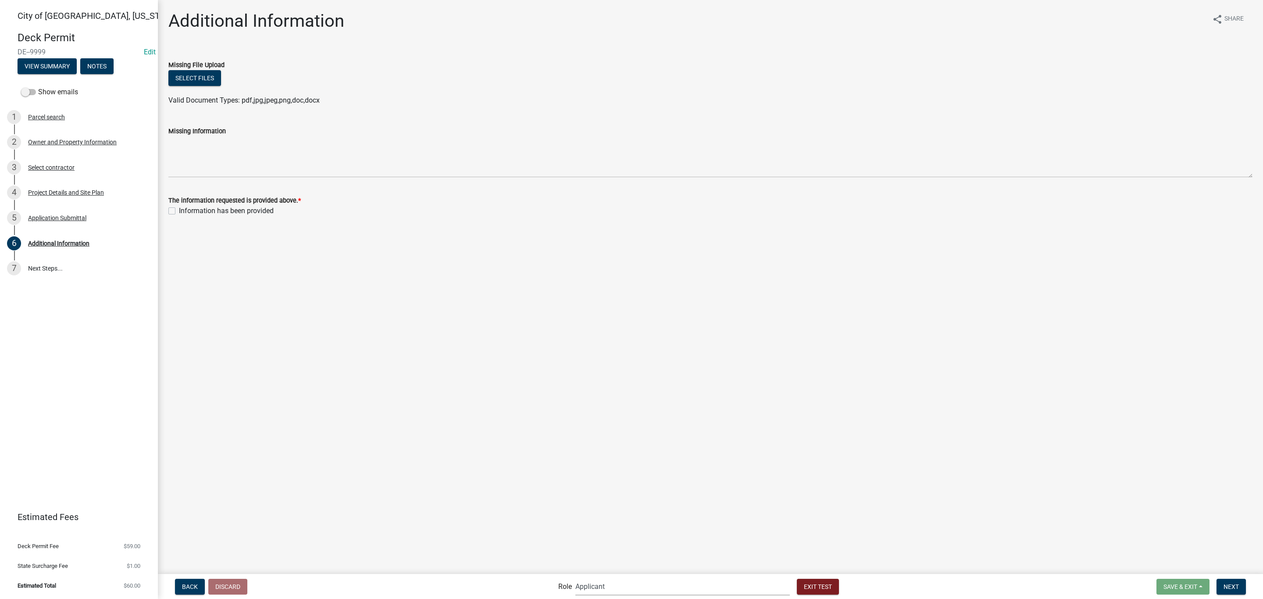
click at [611, 578] on select "Applicant Admin Building ([PERSON_NAME] & [PERSON_NAME]) Building Safety Admini…" at bounding box center [682, 587] width 214 height 18
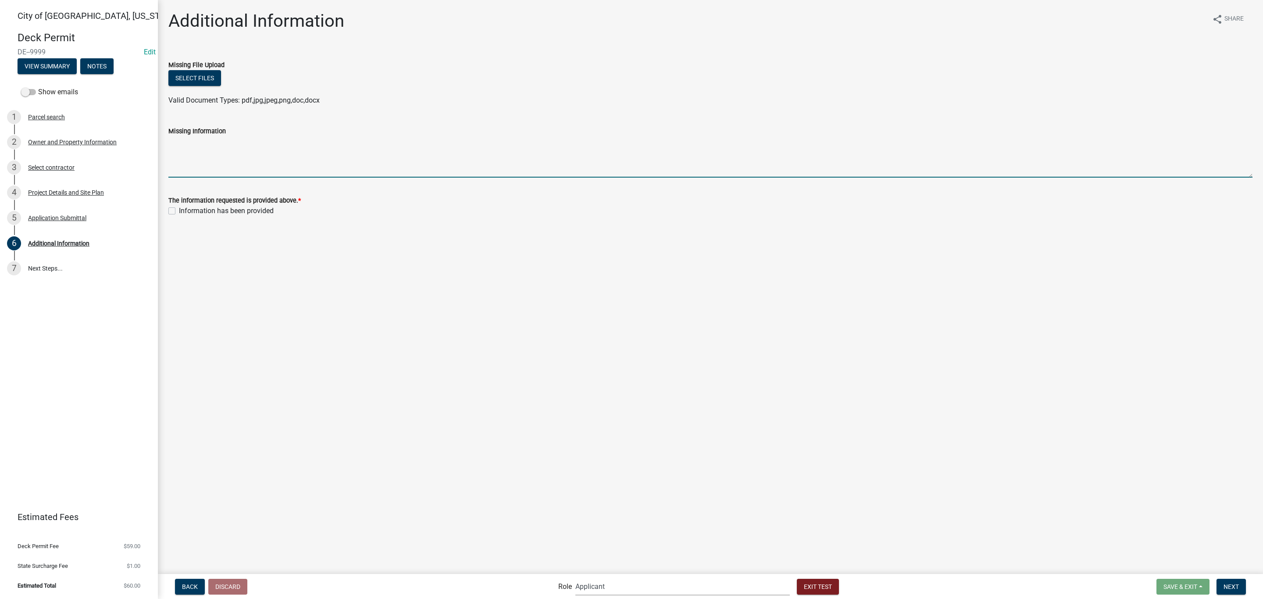
click at [195, 168] on textarea "Missing Information" at bounding box center [710, 156] width 1084 height 41
type textarea "correct dimensions 14x15"
click at [179, 210] on label "Information has been provided" at bounding box center [226, 211] width 95 height 11
click at [179, 210] on input "Information has been provided" at bounding box center [182, 209] width 6 height 6
checkbox input "true"
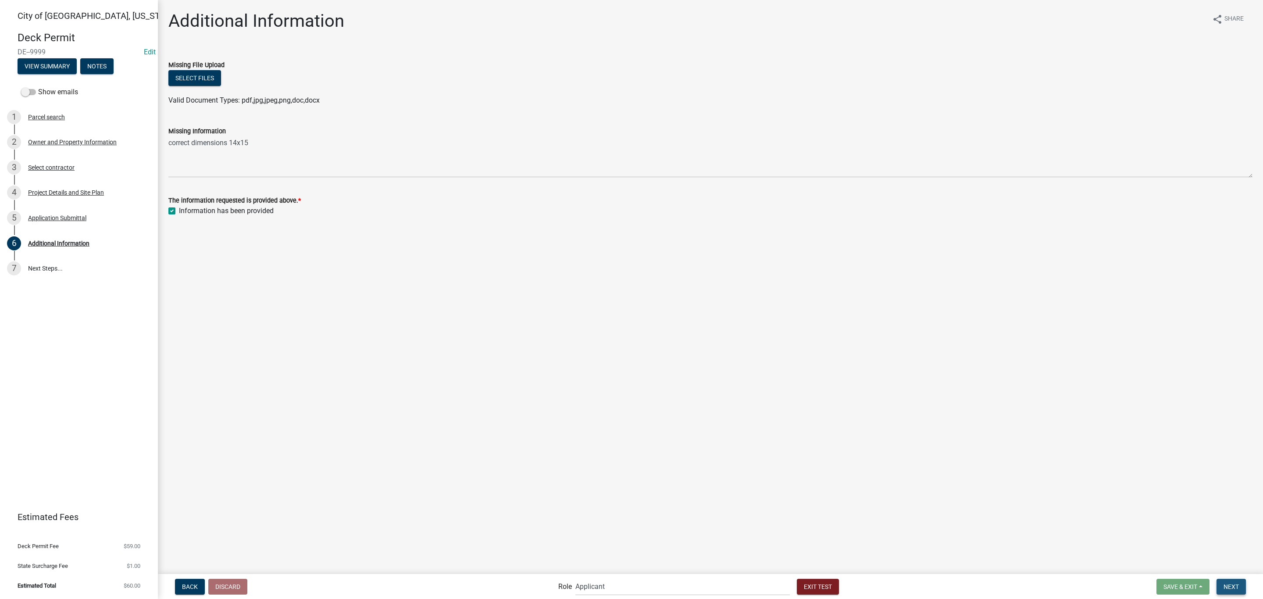
click at [1238, 591] on button "Next" at bounding box center [1230, 587] width 29 height 16
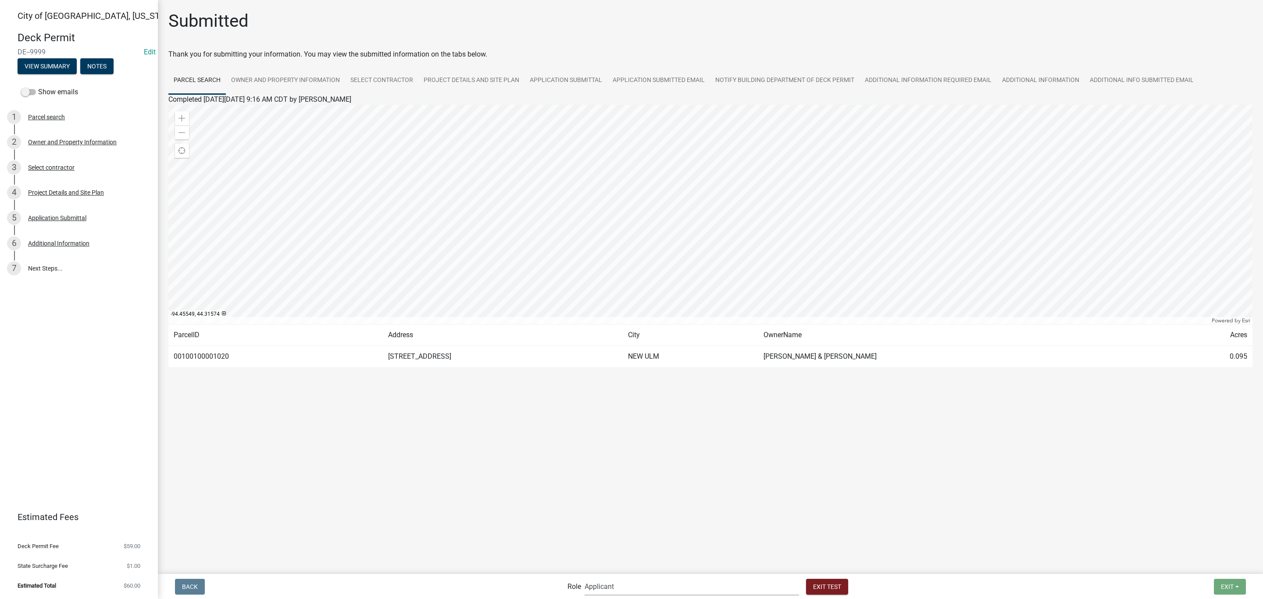
click at [669, 585] on select "Applicant Admin Building ([PERSON_NAME] & [PERSON_NAME]) Building Safety Admini…" at bounding box center [692, 587] width 214 height 18
select select "af95025d-b44f-4367-9798-e31ebf5850b8"
click at [620, 578] on select "Applicant Admin Building ([PERSON_NAME] & [PERSON_NAME]) Building Safety Admini…" at bounding box center [692, 587] width 214 height 18
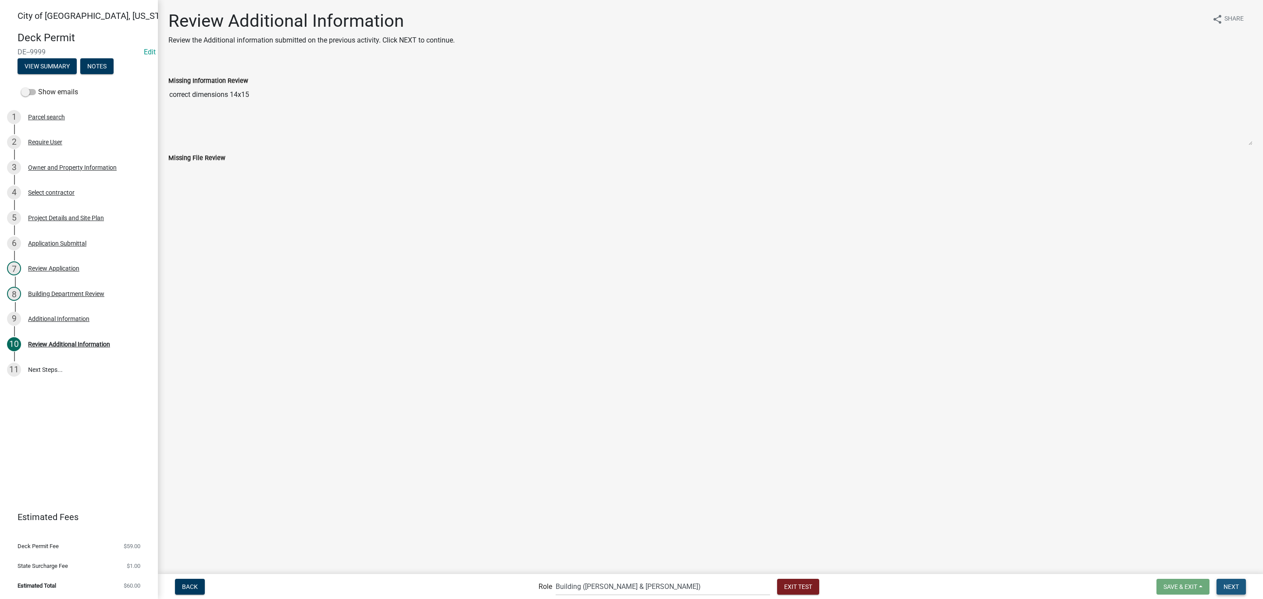
click at [1227, 585] on span "Next" at bounding box center [1230, 586] width 15 height 7
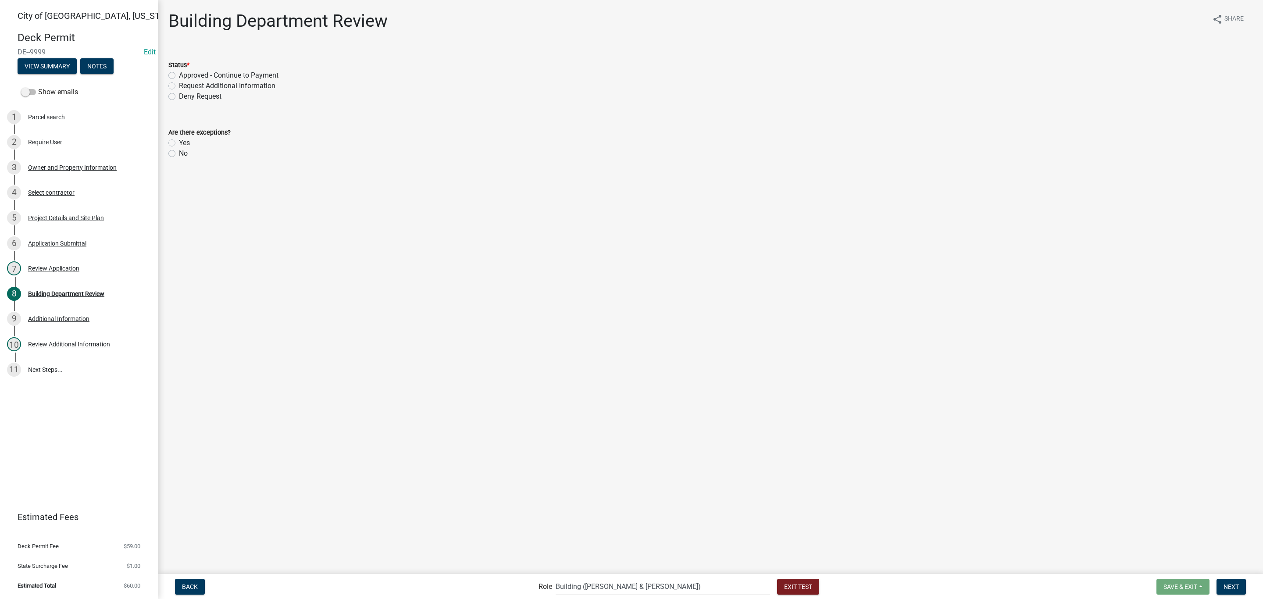
click at [179, 77] on label "Approved - Continue to Payment" at bounding box center [229, 75] width 100 height 11
click at [179, 76] on input "Approved - Continue to Payment" at bounding box center [182, 73] width 6 height 6
radio input "true"
click at [179, 139] on label "Yes" at bounding box center [184, 143] width 11 height 11
click at [179, 139] on input "Yes" at bounding box center [182, 141] width 6 height 6
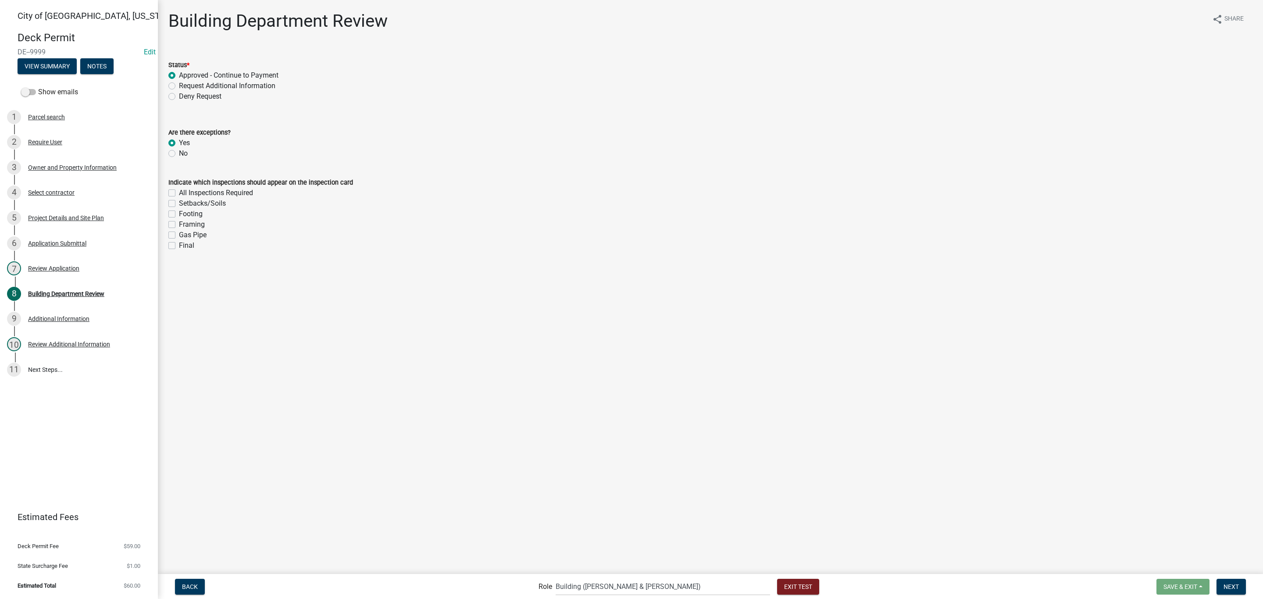
radio input "true"
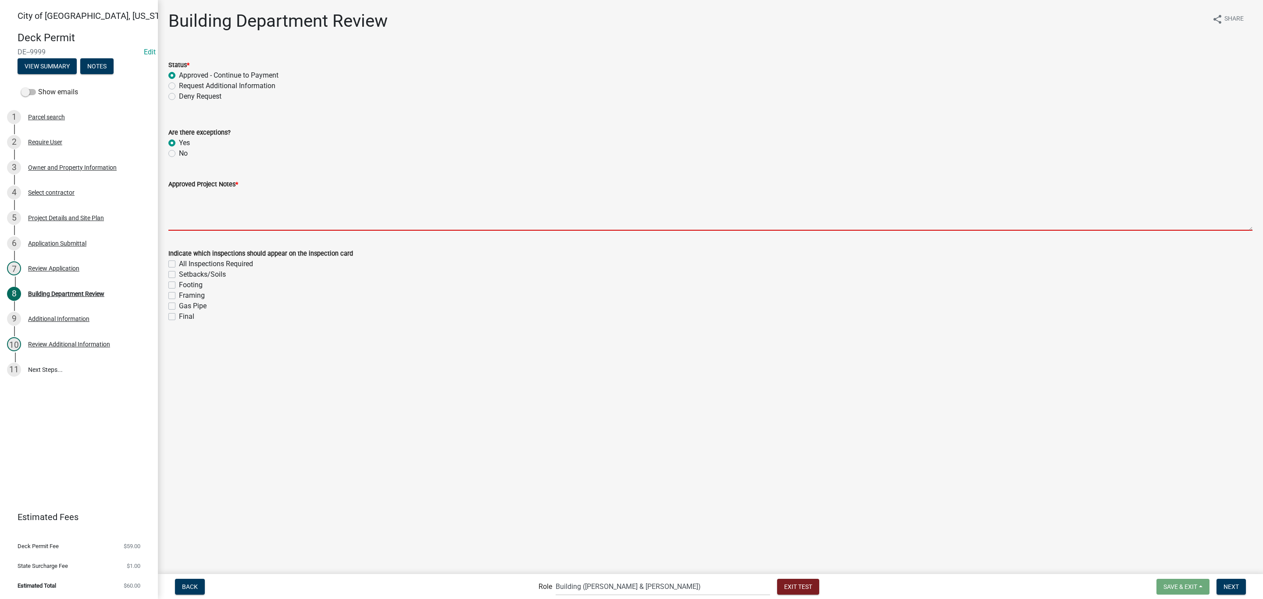
click at [216, 212] on textarea "Approved Project Notes *" at bounding box center [710, 209] width 1084 height 41
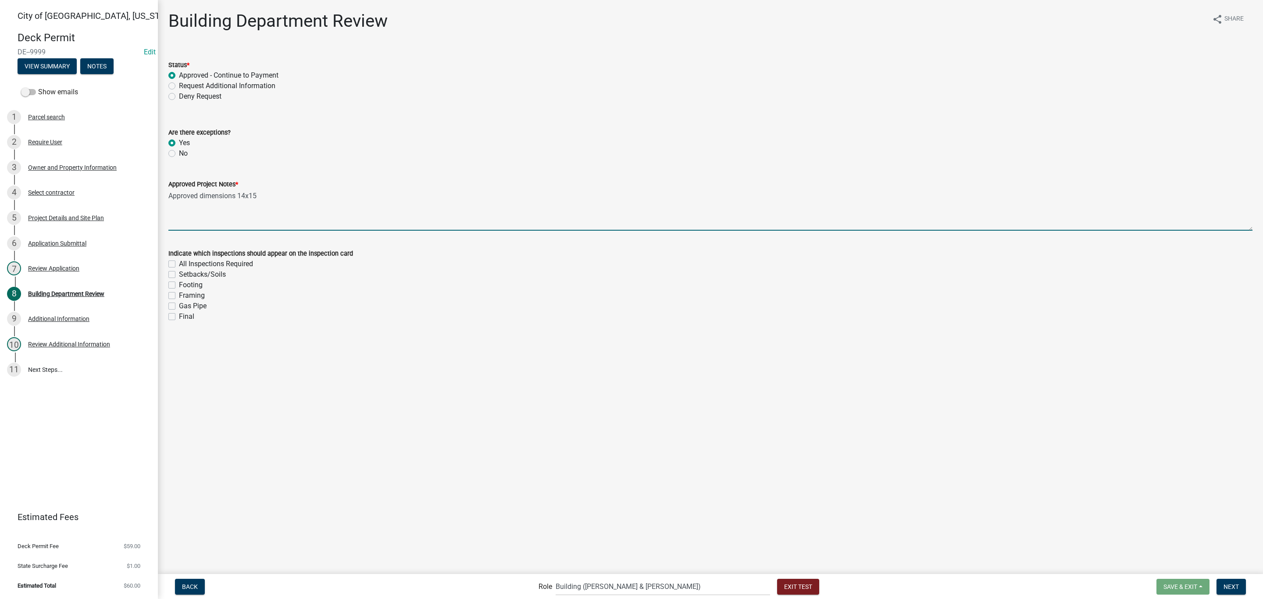
type textarea "Approved dimensions 14x15"
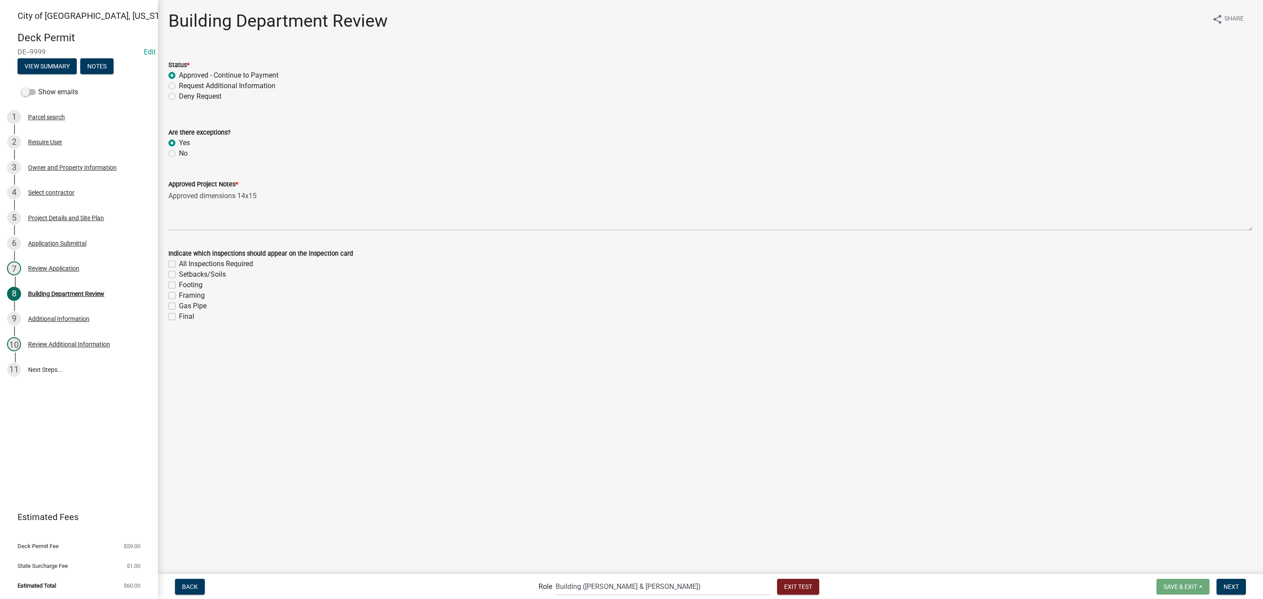
click at [179, 264] on label "All Inspections Required" at bounding box center [216, 264] width 74 height 11
click at [179, 264] on input "All Inspections Required" at bounding box center [182, 262] width 6 height 6
checkbox input "true"
checkbox input "false"
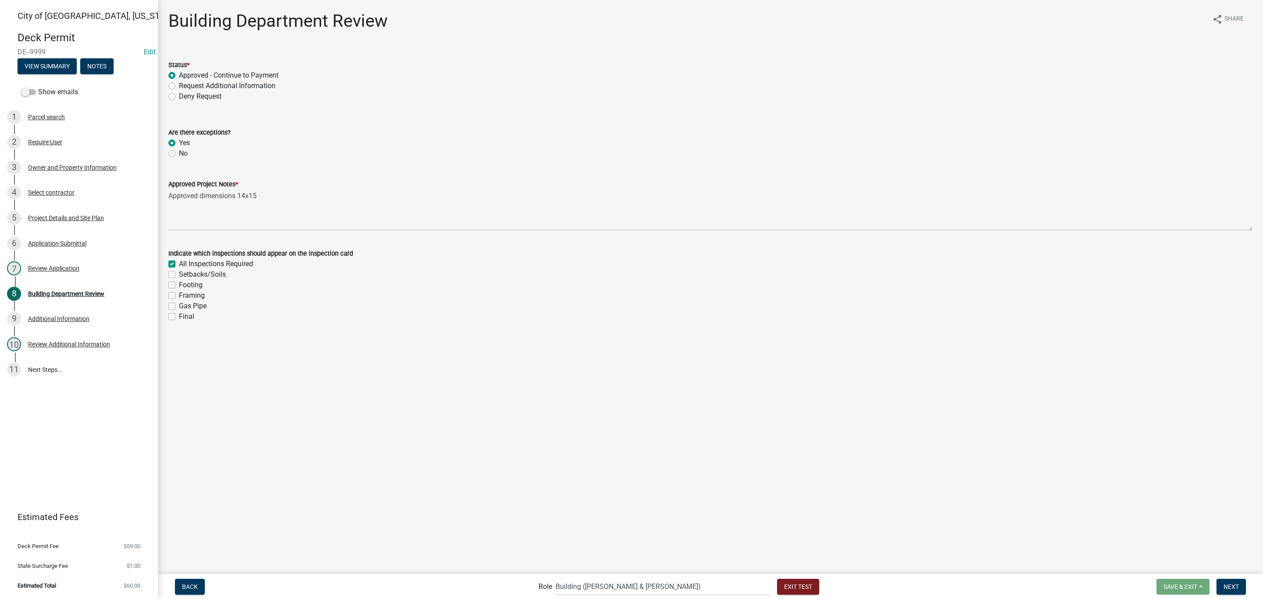
checkbox input "false"
click at [1239, 588] on button "Next" at bounding box center [1230, 587] width 29 height 16
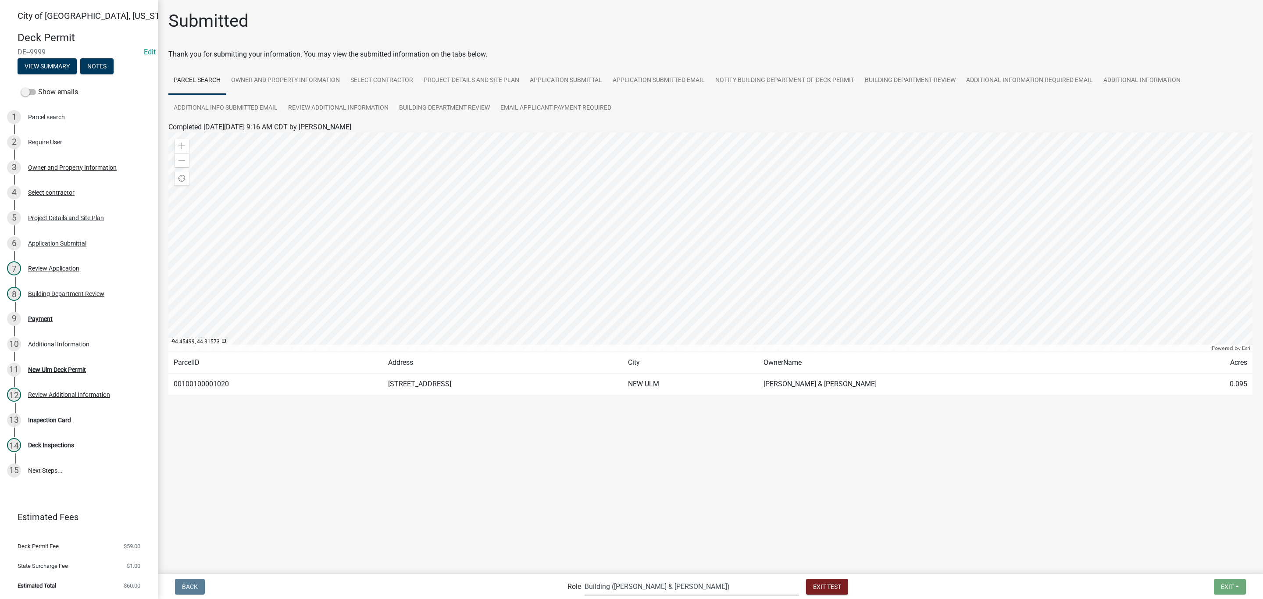
click at [653, 592] on select "Applicant Admin Building ([PERSON_NAME] & [PERSON_NAME]) Building Safety Admini…" at bounding box center [692, 587] width 214 height 18
select select "2a8d2813-429b-4053-9d45-3691f4ce4985"
click at [620, 578] on select "Applicant Admin Building ([PERSON_NAME] & [PERSON_NAME]) Building Safety Admini…" at bounding box center [692, 587] width 214 height 18
click at [41, 322] on div "9 Payment" at bounding box center [75, 319] width 137 height 14
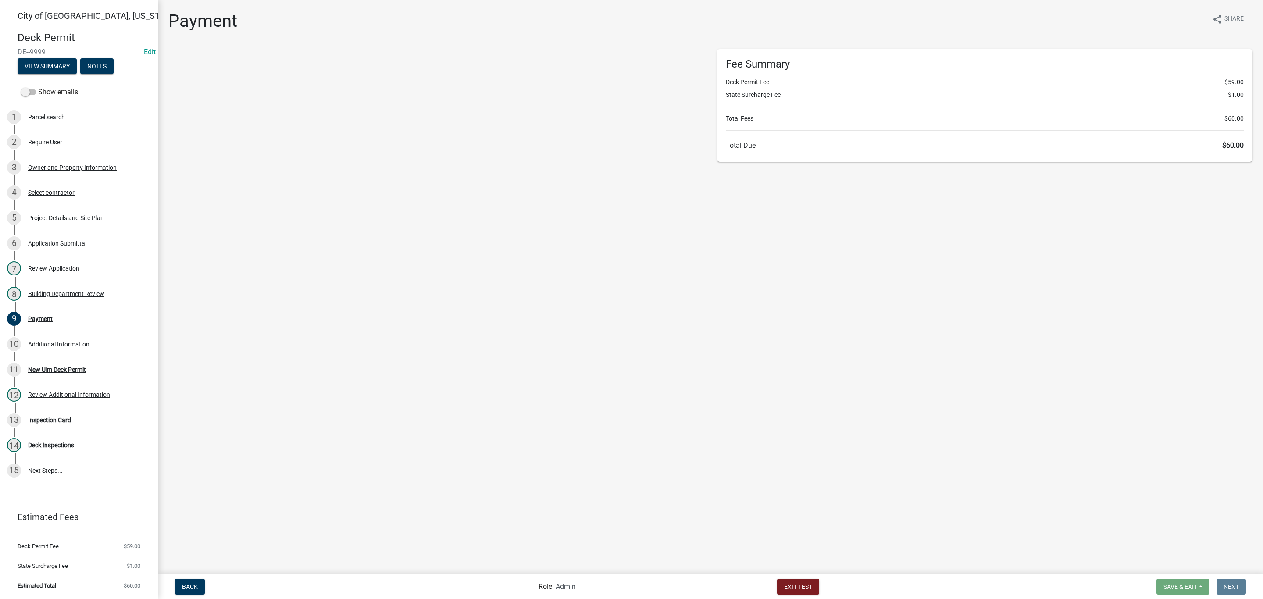
select select "2: 1"
click at [199, 134] on span "Make Payment" at bounding box center [197, 131] width 45 height 7
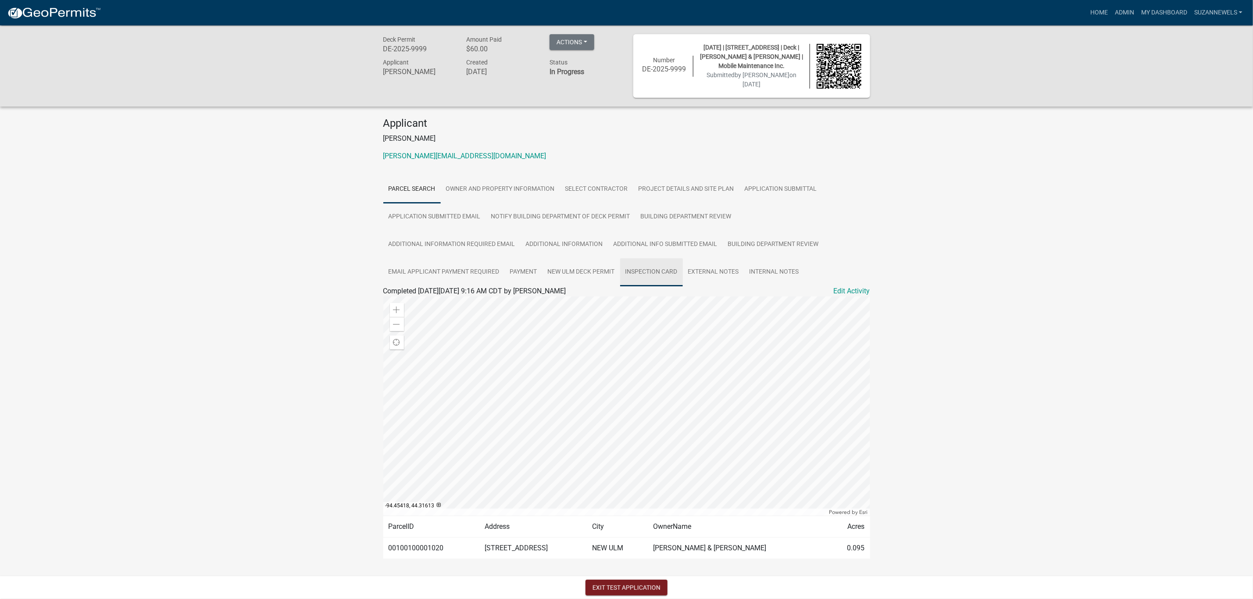
click at [638, 269] on link "Inspection Card" at bounding box center [651, 272] width 63 height 28
click at [408, 301] on link "Inspection Card" at bounding box center [407, 301] width 48 height 8
click at [530, 267] on link "Payment" at bounding box center [524, 272] width 38 height 28
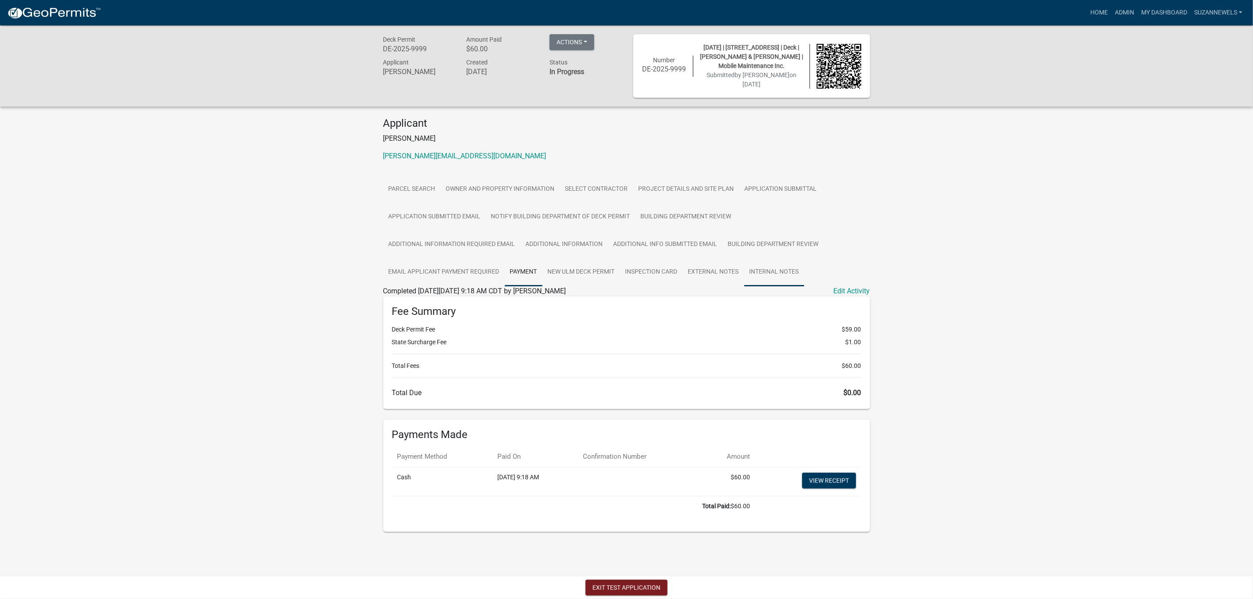
click at [772, 265] on link "Internal Notes" at bounding box center [774, 272] width 60 height 28
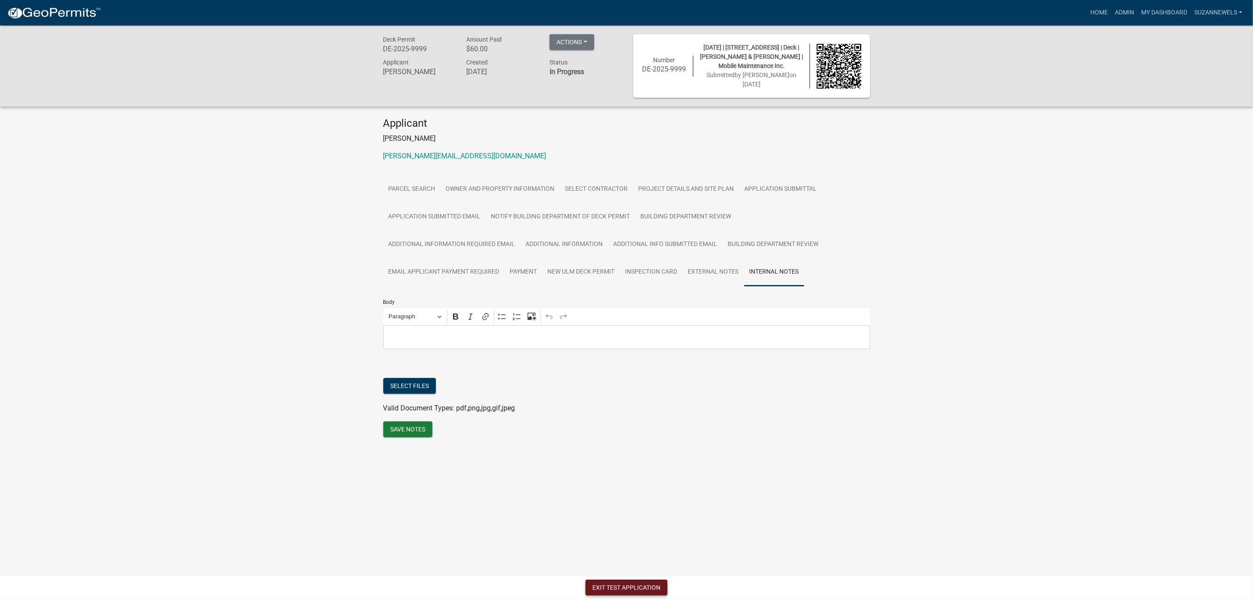
click at [642, 585] on button "Exit Test Application" at bounding box center [626, 588] width 82 height 16
